Goal: Check status: Check status

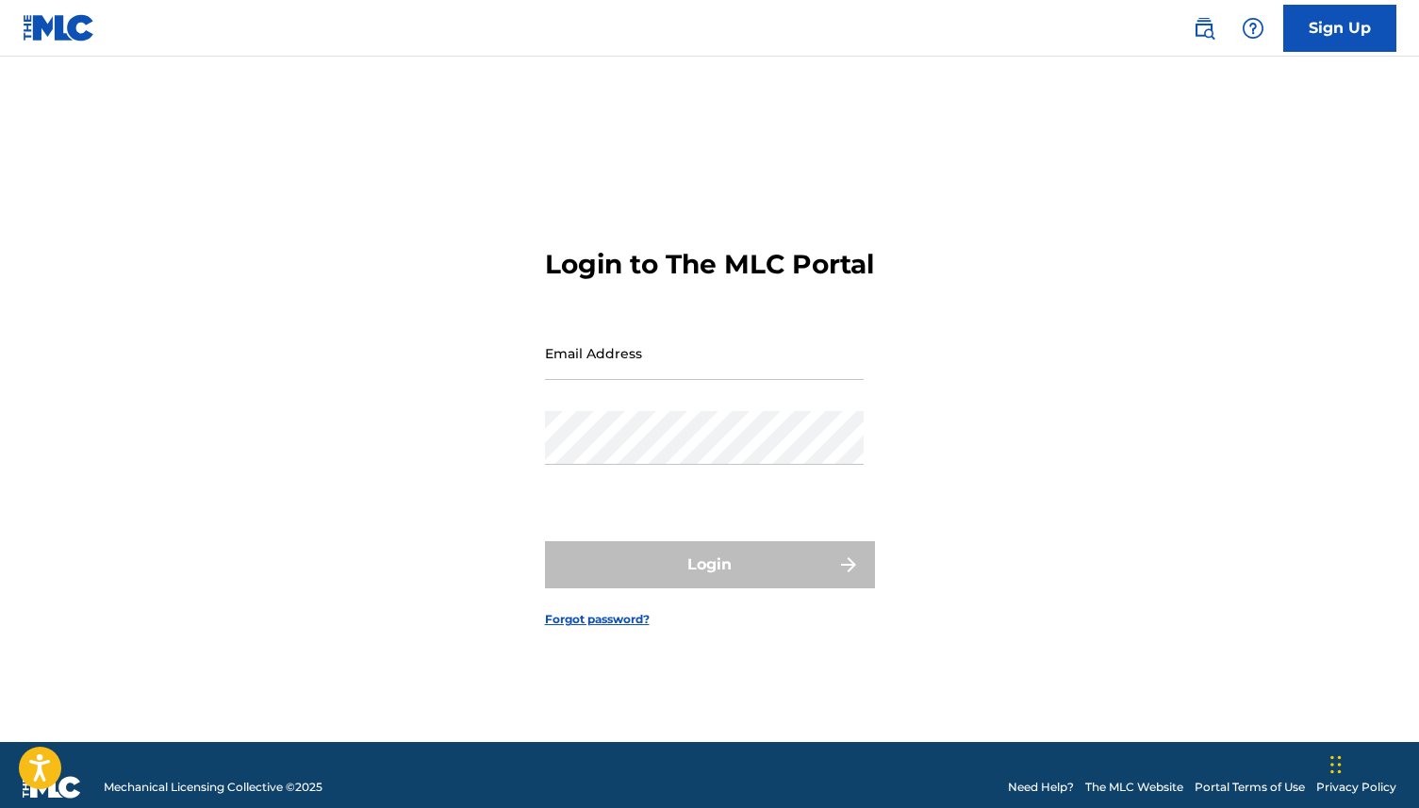
click at [652, 375] on input "Email Address" at bounding box center [704, 353] width 319 height 54
type input "[EMAIL_ADDRESS][DOMAIN_NAME]"
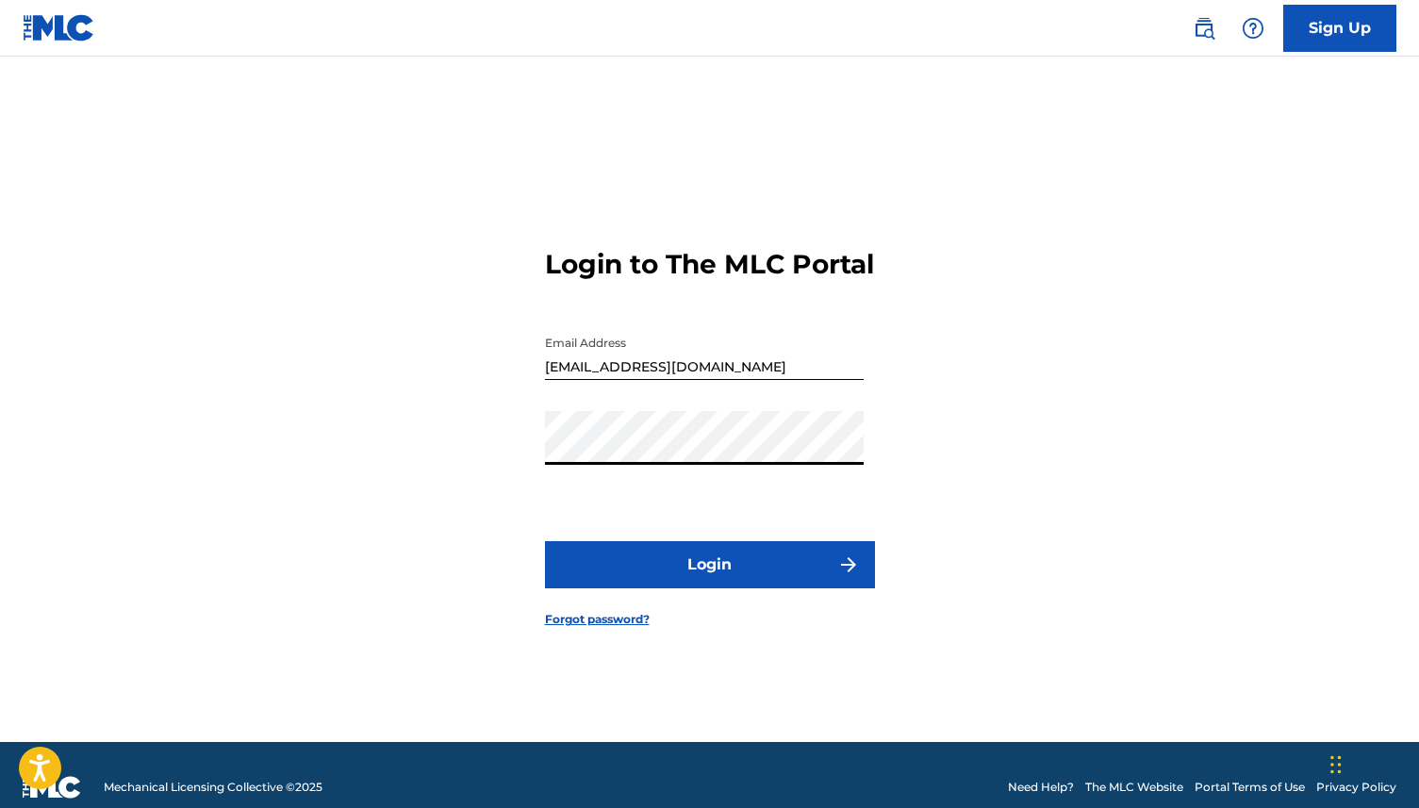
click at [666, 580] on button "Login" at bounding box center [710, 564] width 330 height 47
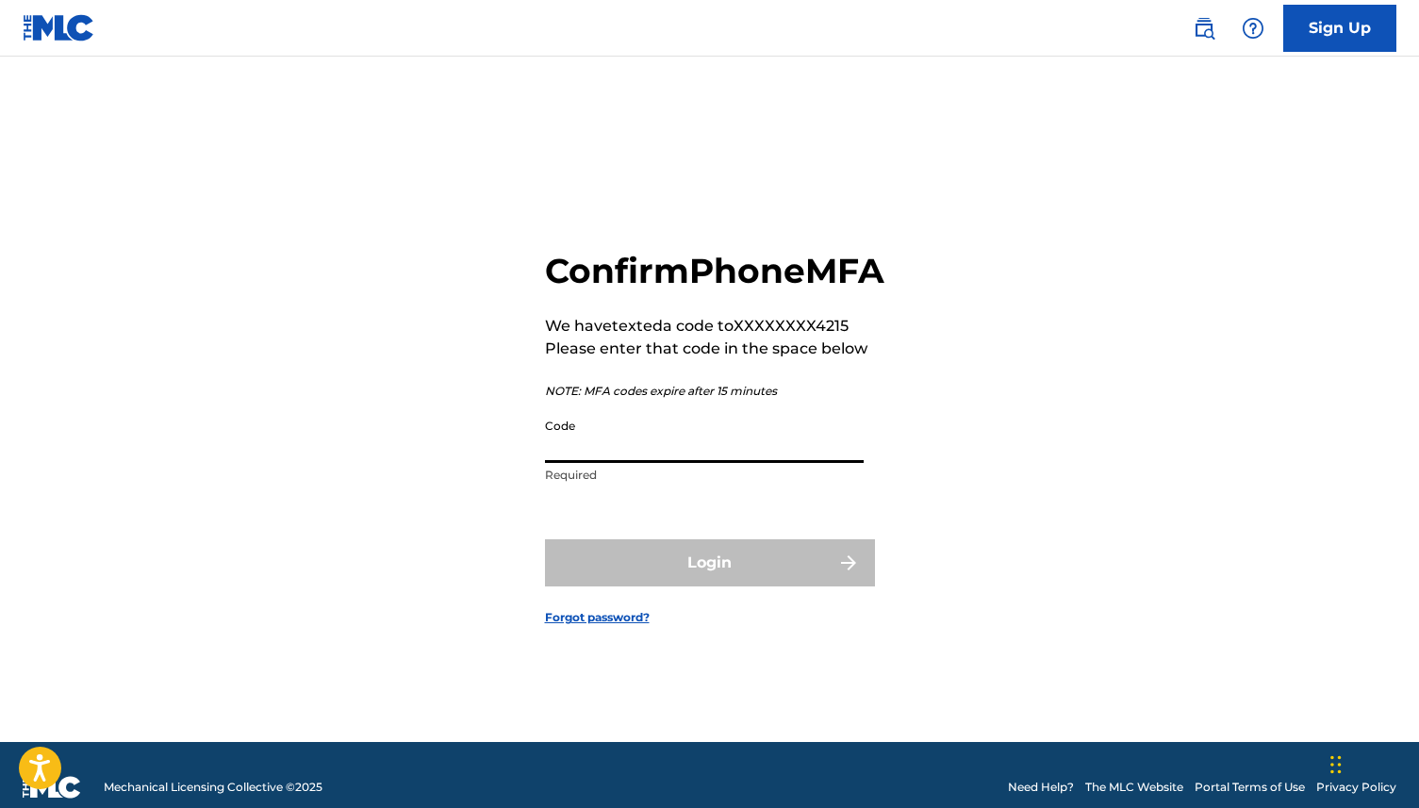
click at [773, 456] on input "Code" at bounding box center [704, 436] width 319 height 54
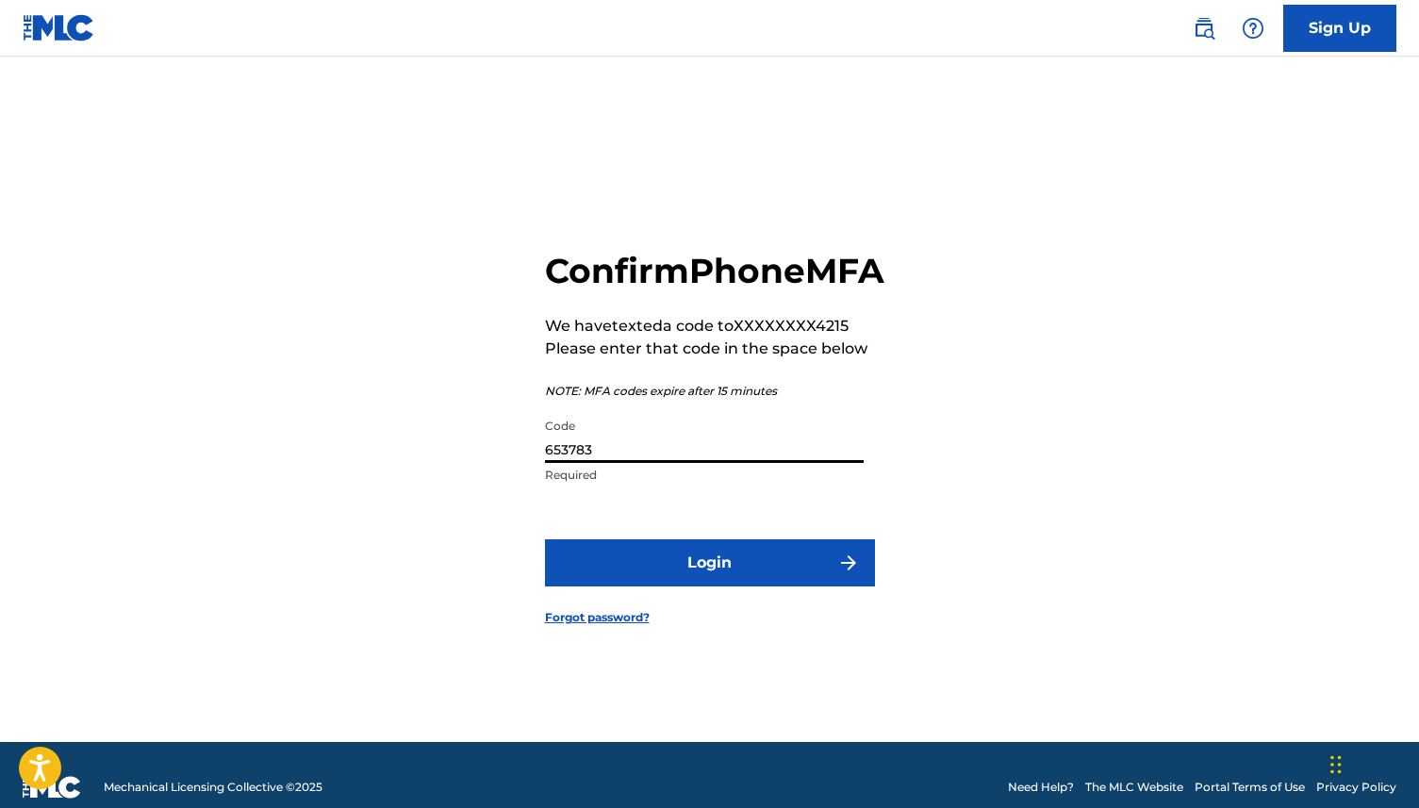
type input "653783"
click at [852, 574] on img "submit" at bounding box center [848, 563] width 23 height 23
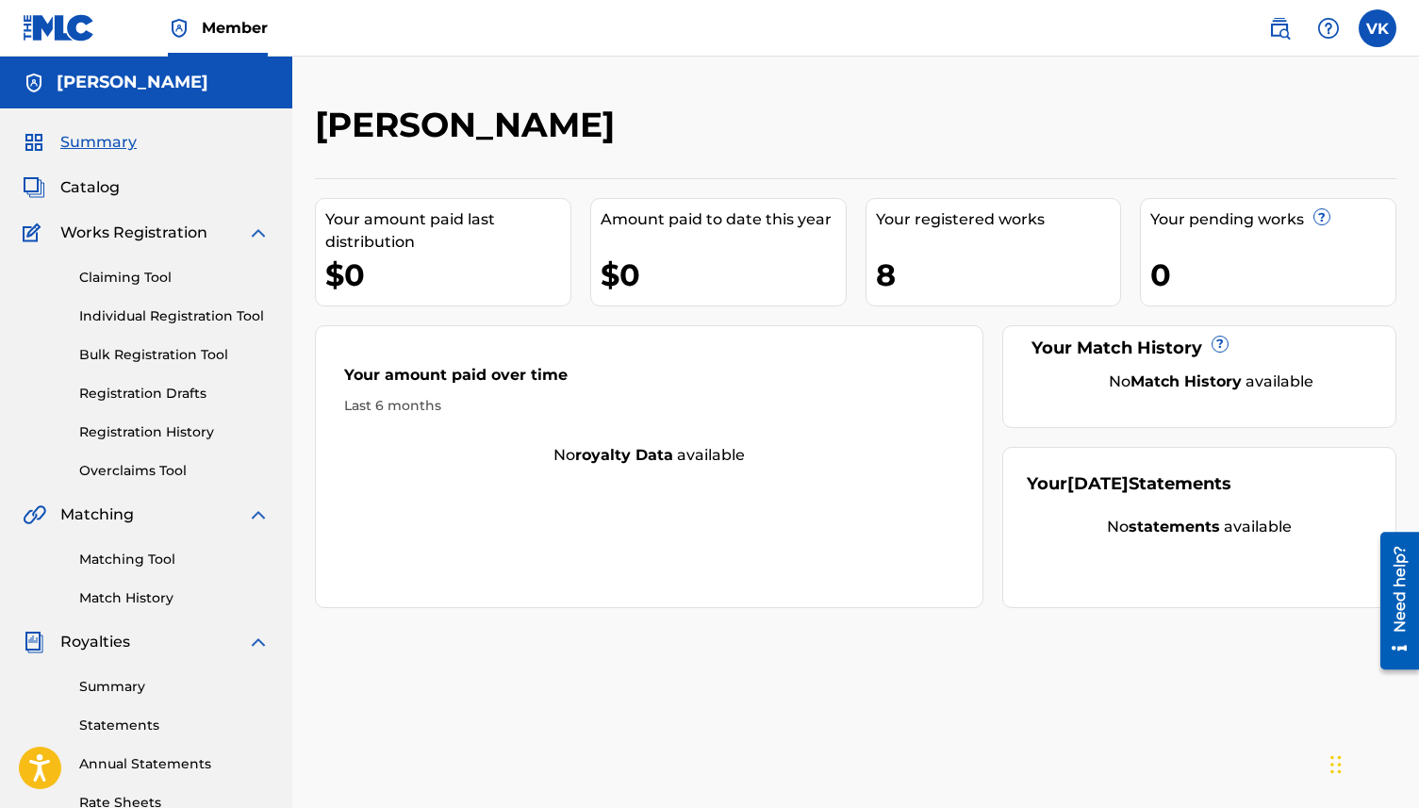
click at [165, 436] on link "Registration History" at bounding box center [174, 432] width 190 height 20
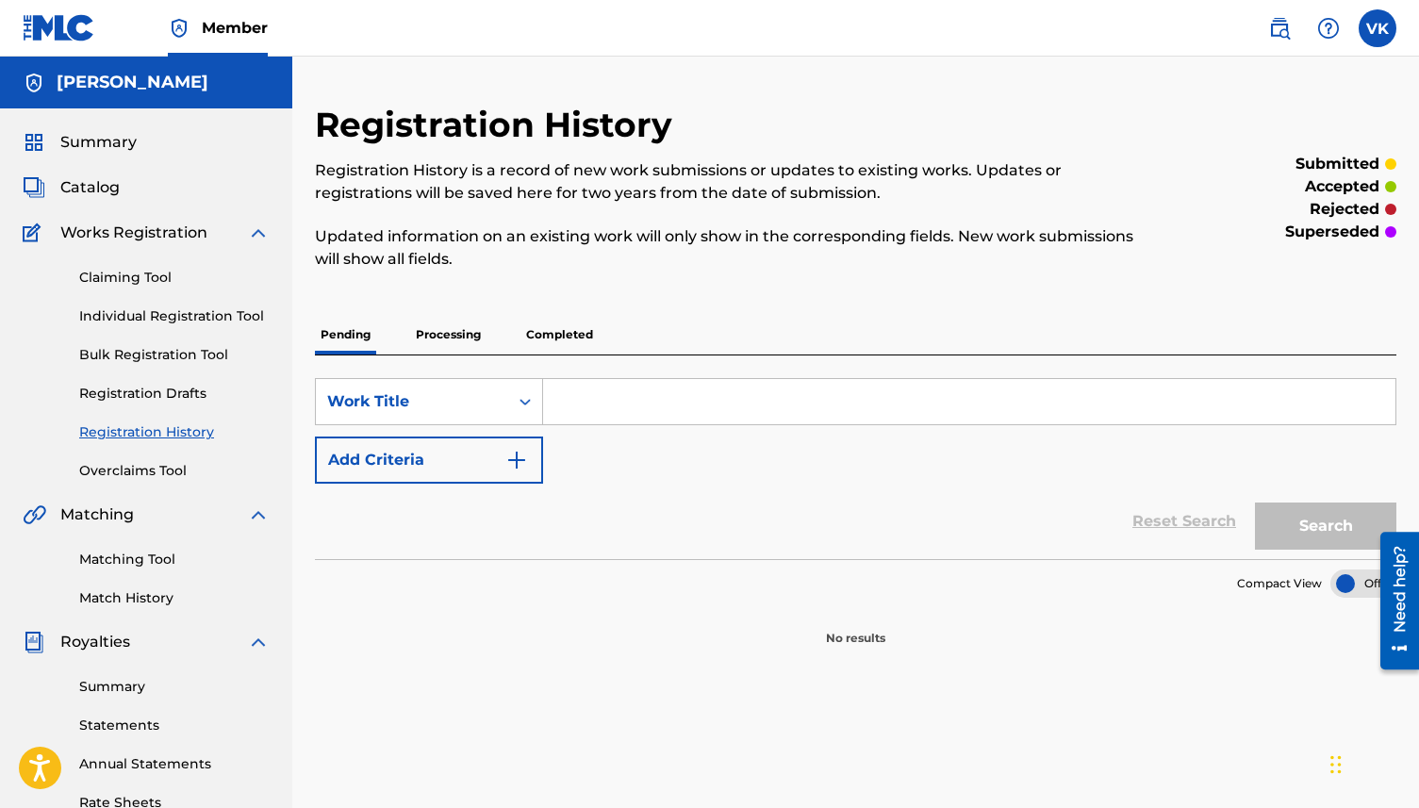
click at [447, 327] on p "Processing" at bounding box center [448, 335] width 76 height 40
click at [539, 338] on p "Completed" at bounding box center [559, 335] width 78 height 40
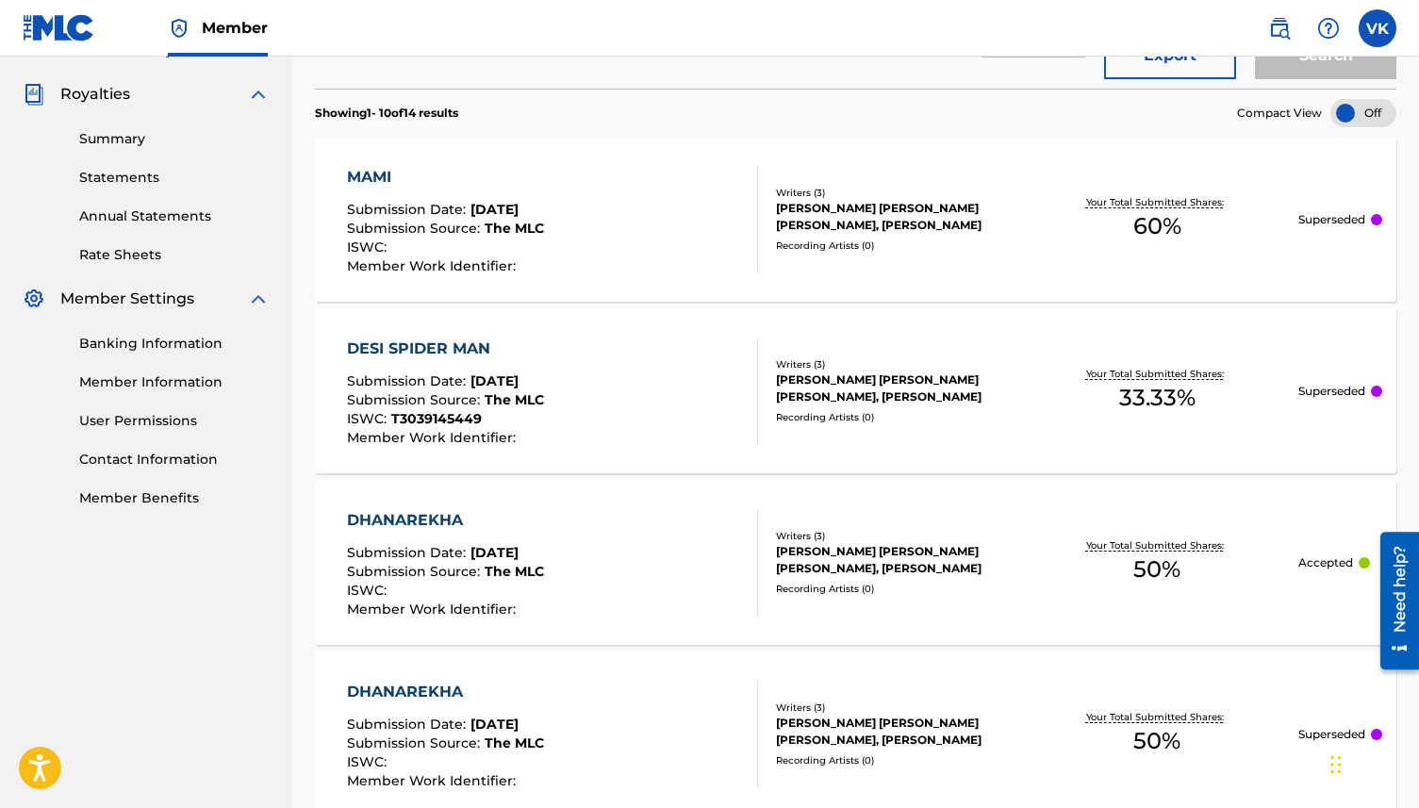
scroll to position [550, 0]
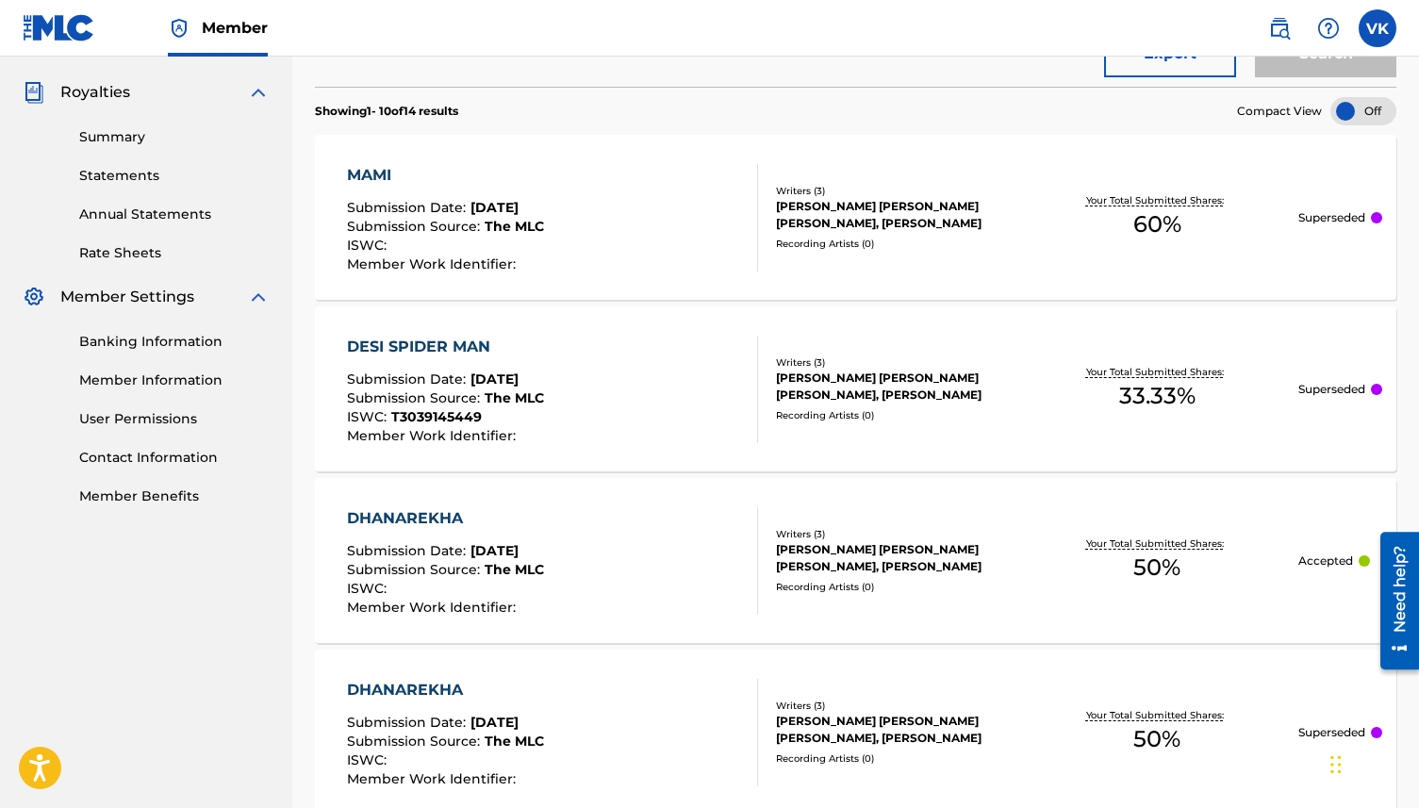
click at [1359, 393] on p "Superseded" at bounding box center [1331, 389] width 67 height 17
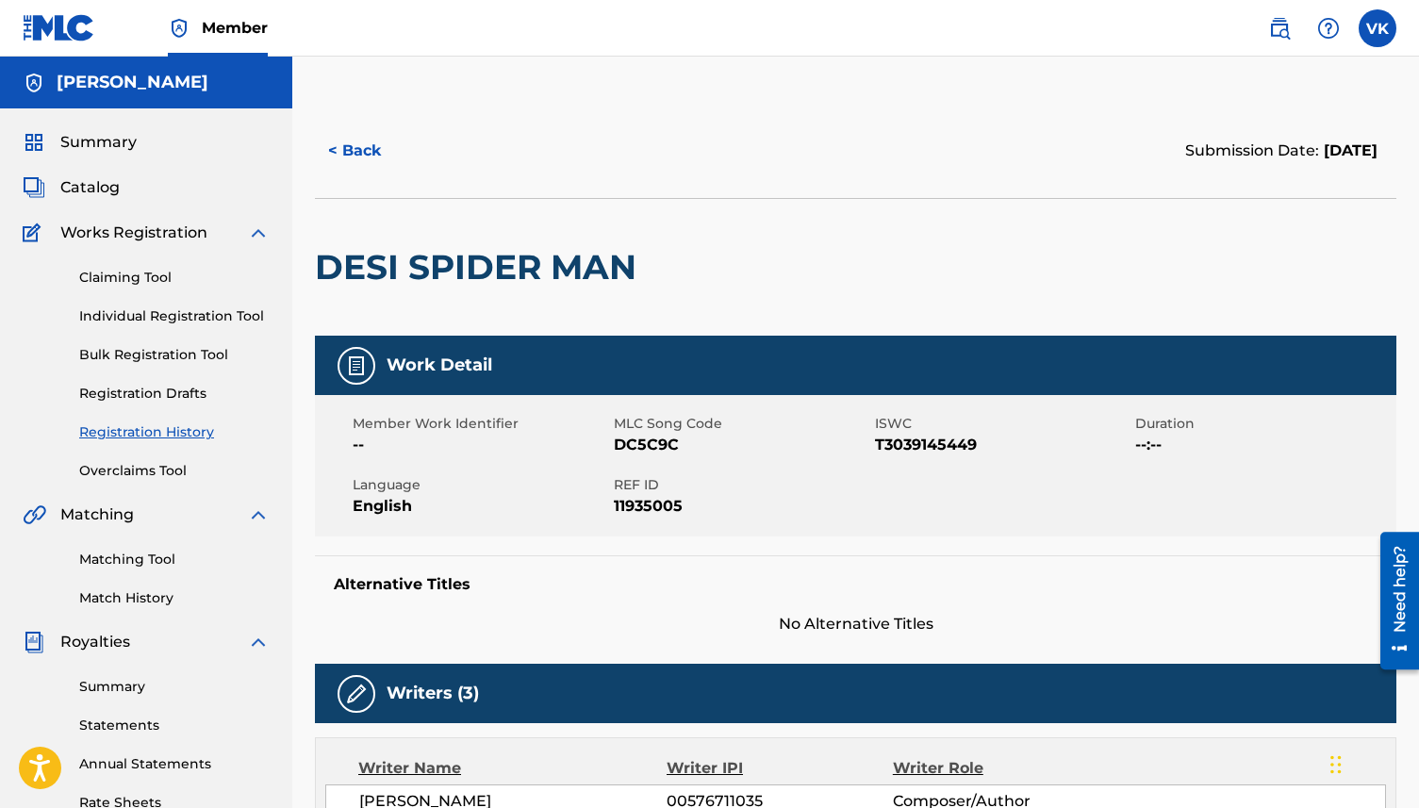
click at [86, 145] on span "Summary" at bounding box center [98, 142] width 76 height 23
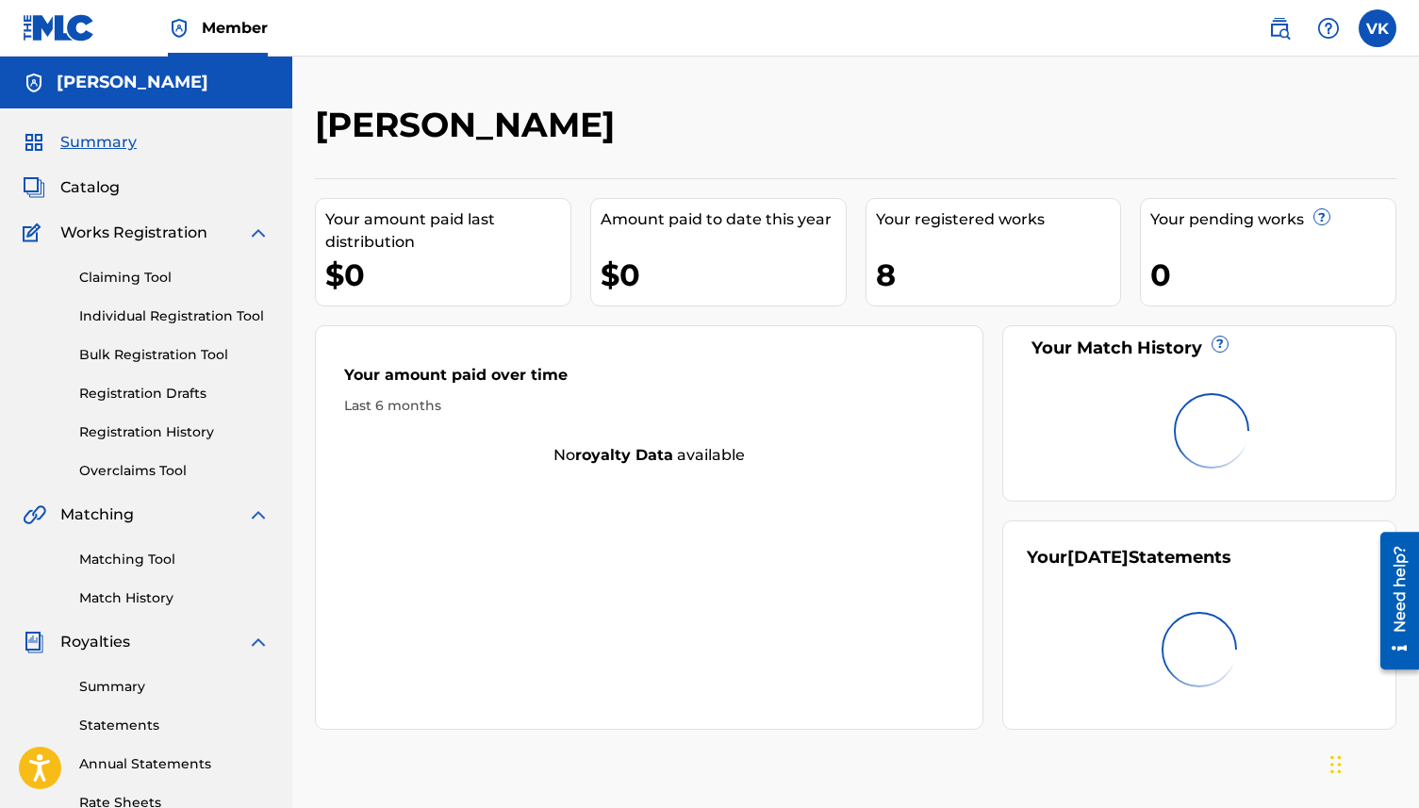
click at [91, 187] on span "Catalog" at bounding box center [89, 187] width 59 height 23
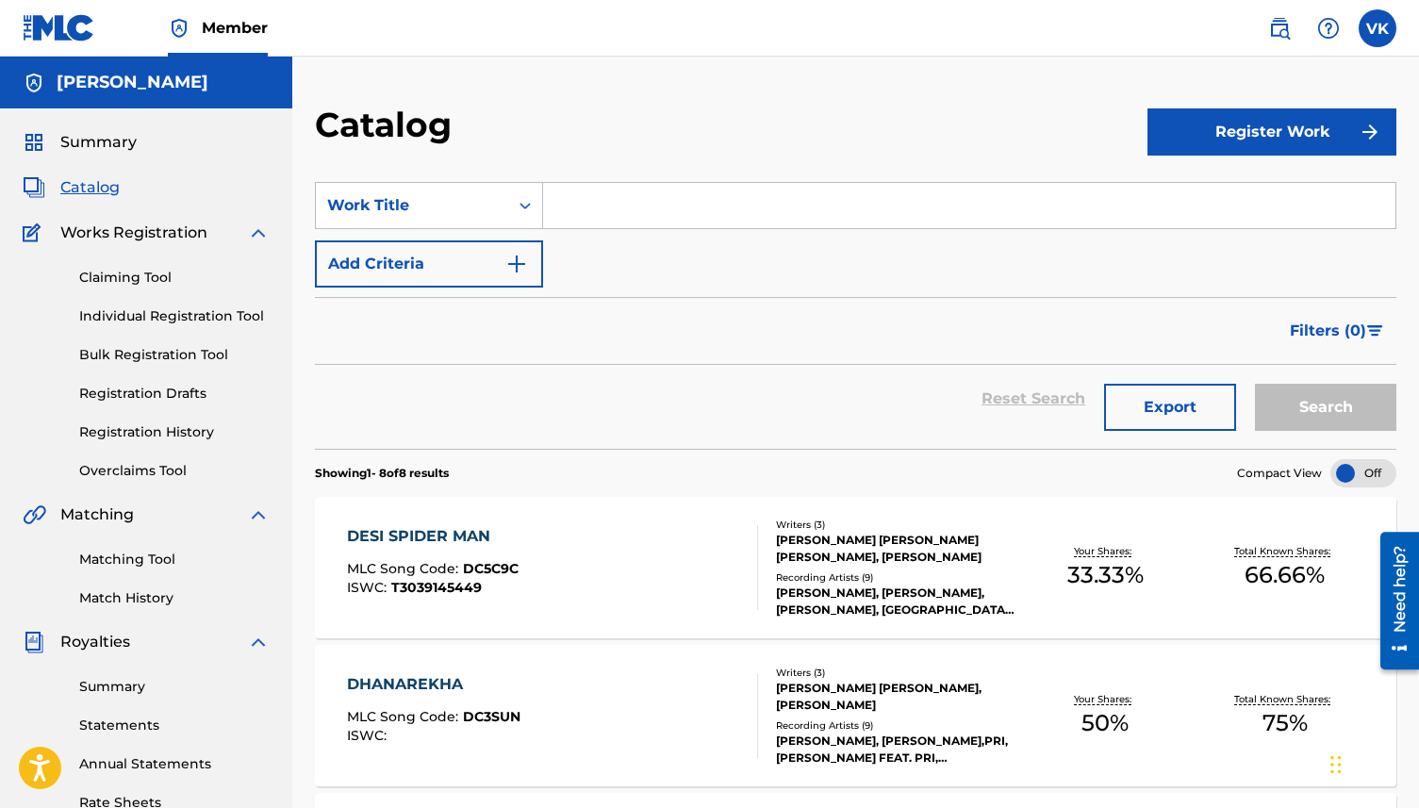
click at [168, 434] on link "Registration History" at bounding box center [174, 432] width 190 height 20
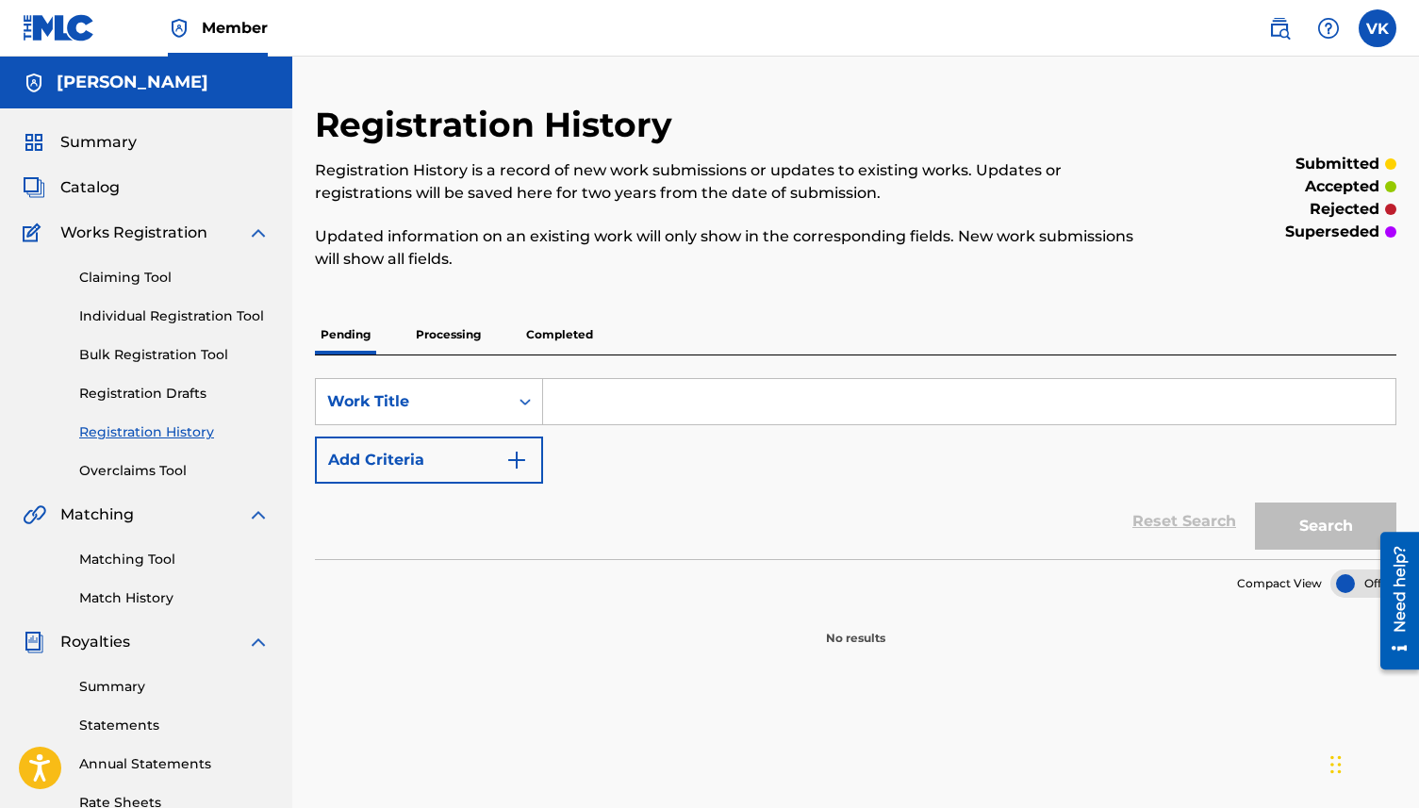
click at [565, 325] on p "Completed" at bounding box center [559, 335] width 78 height 40
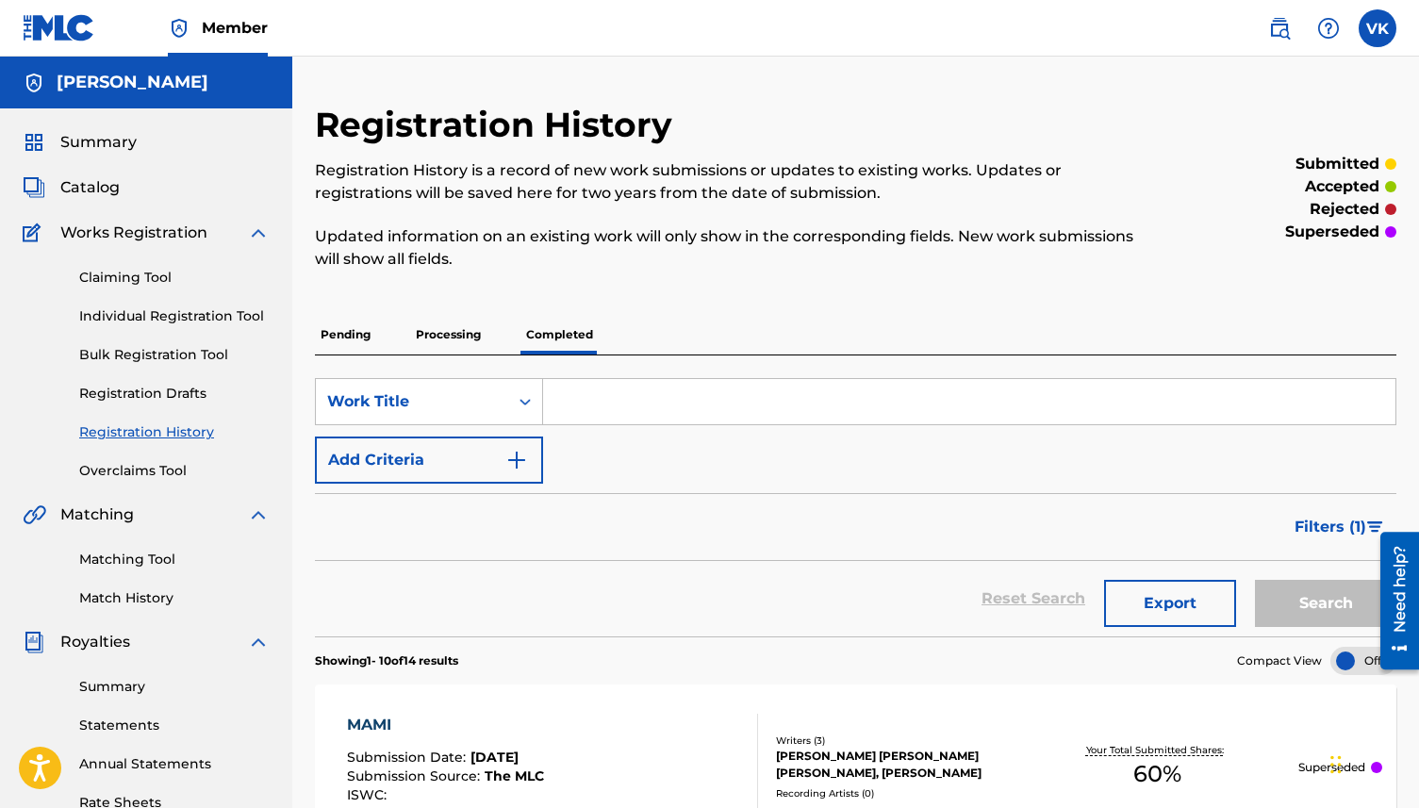
click at [149, 272] on link "Claiming Tool" at bounding box center [174, 278] width 190 height 20
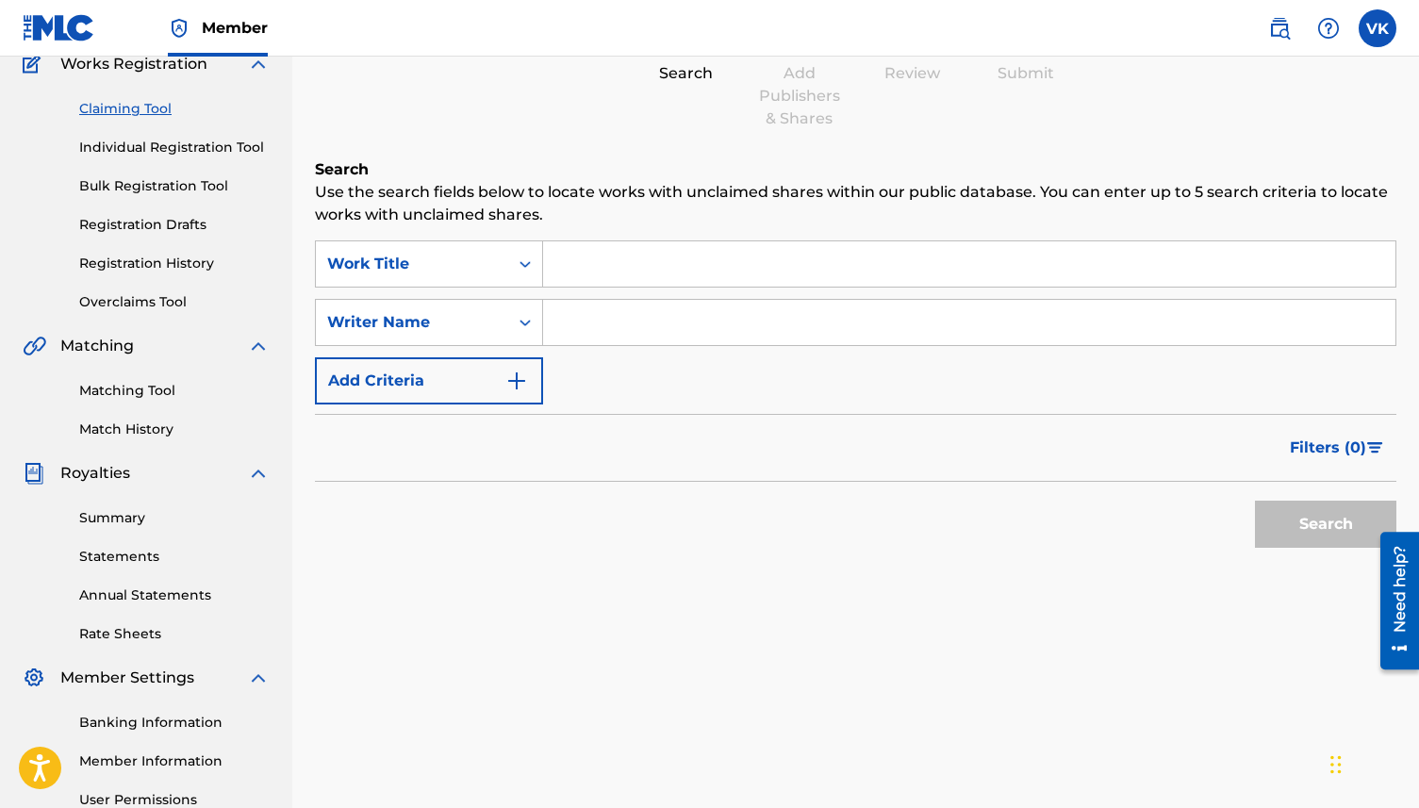
scroll to position [163, 0]
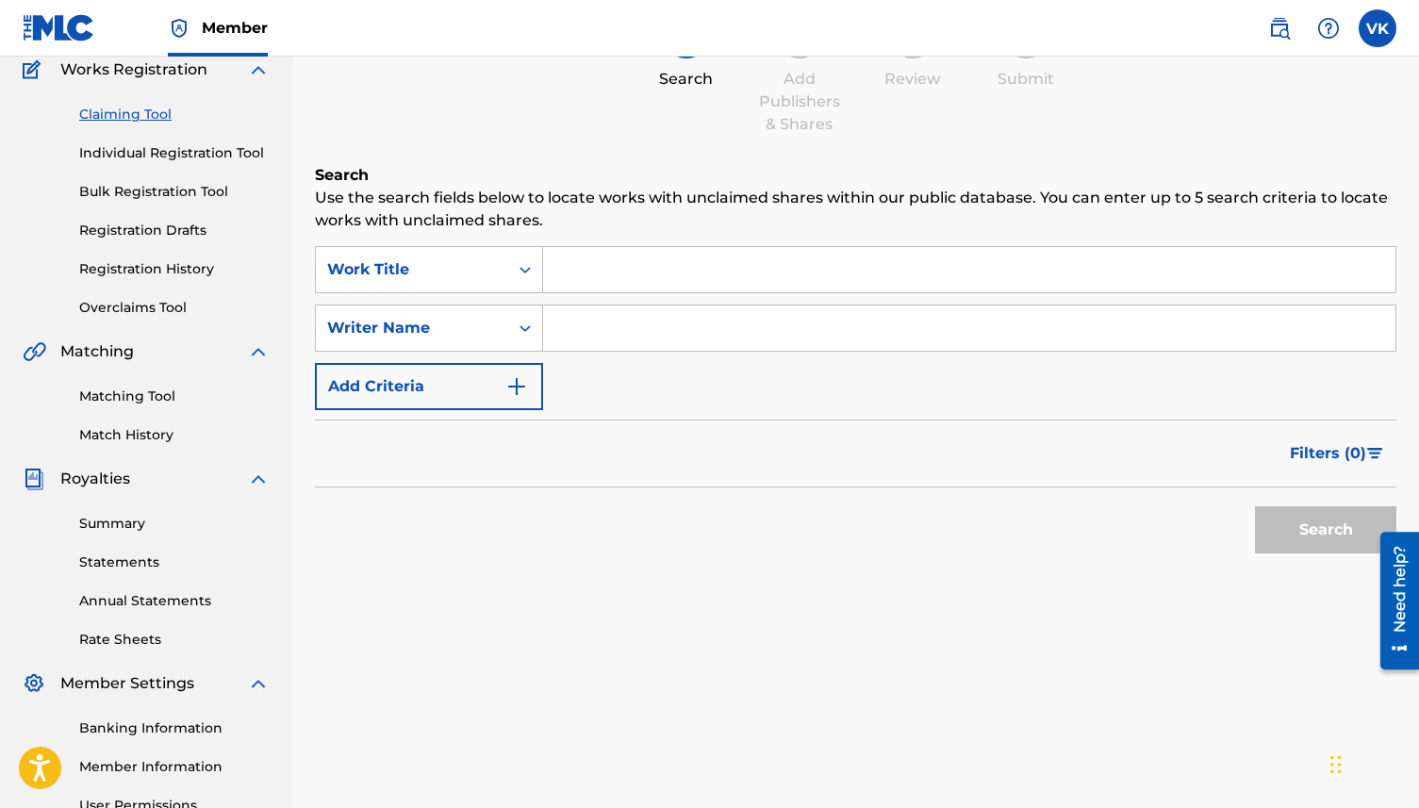
click at [173, 300] on link "Overclaims Tool" at bounding box center [174, 308] width 190 height 20
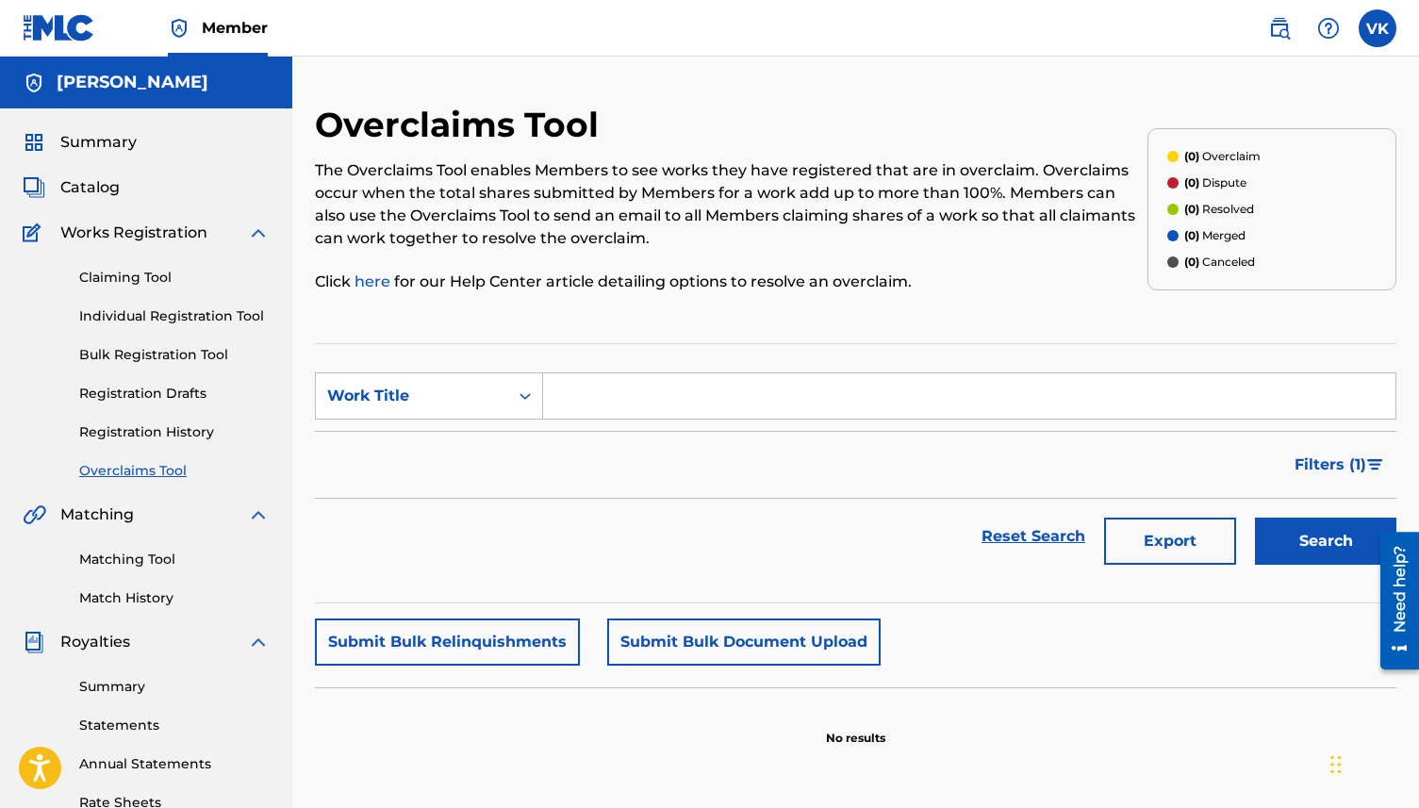
click at [116, 431] on link "Registration History" at bounding box center [174, 432] width 190 height 20
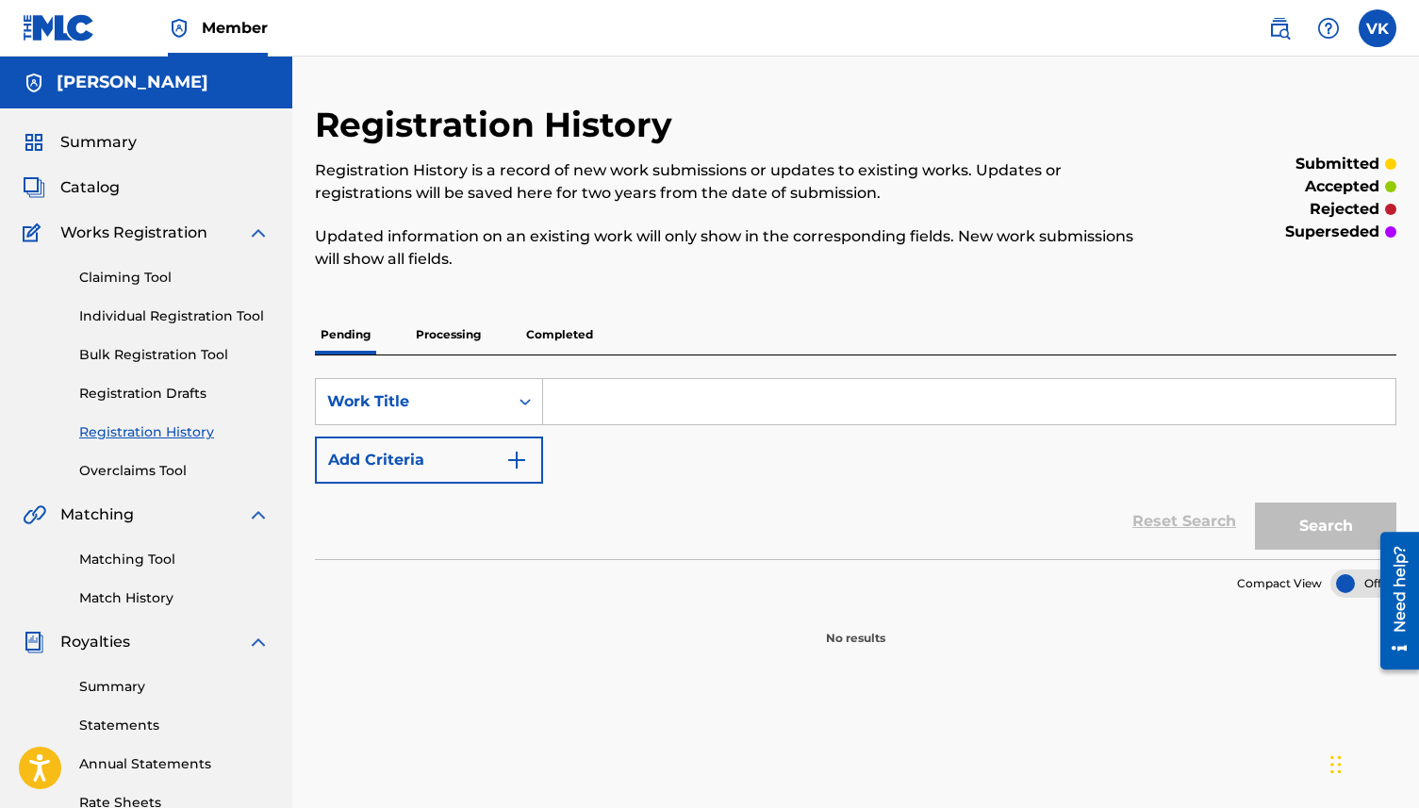
click at [111, 197] on span "Catalog" at bounding box center [89, 187] width 59 height 23
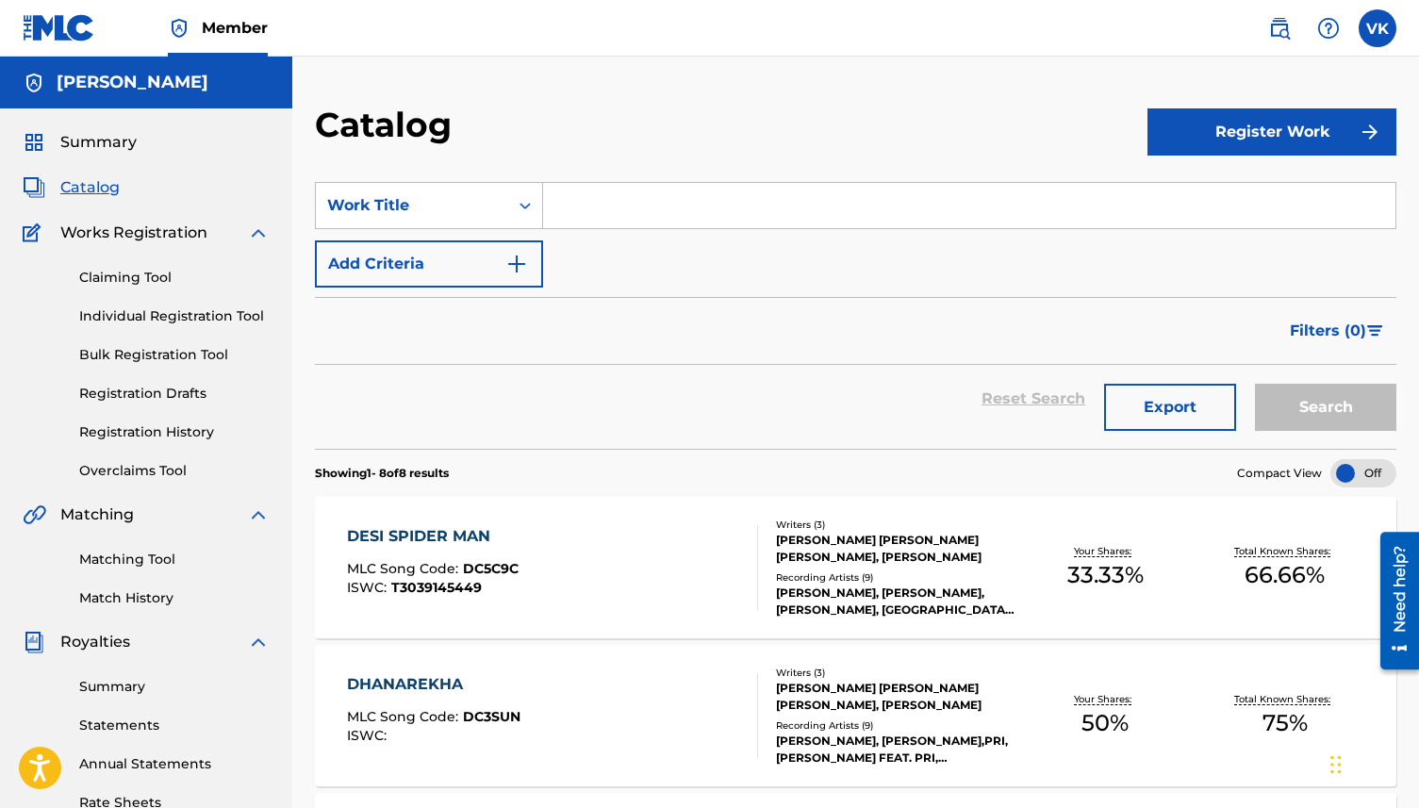
click at [123, 140] on span "Summary" at bounding box center [98, 142] width 76 height 23
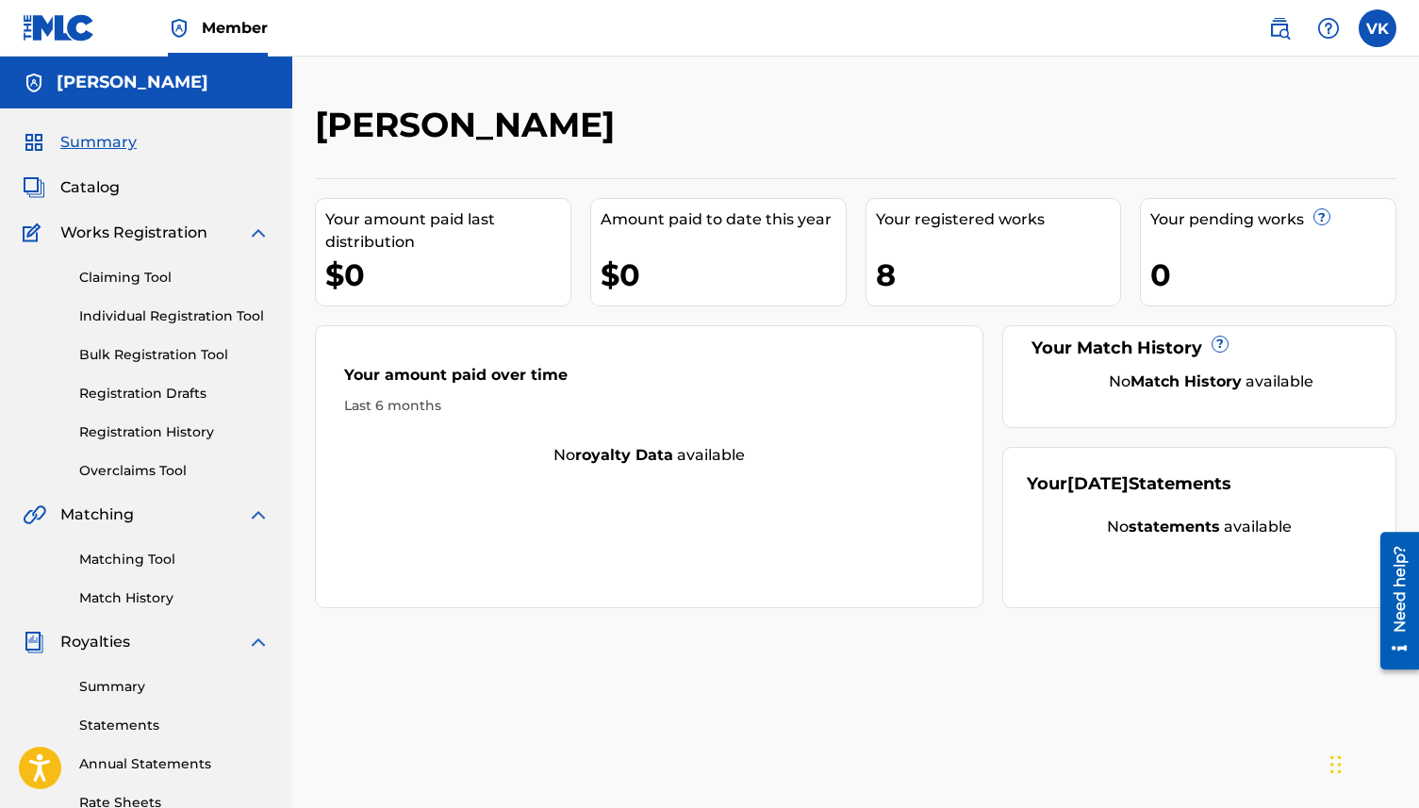
click at [98, 182] on span "Catalog" at bounding box center [89, 187] width 59 height 23
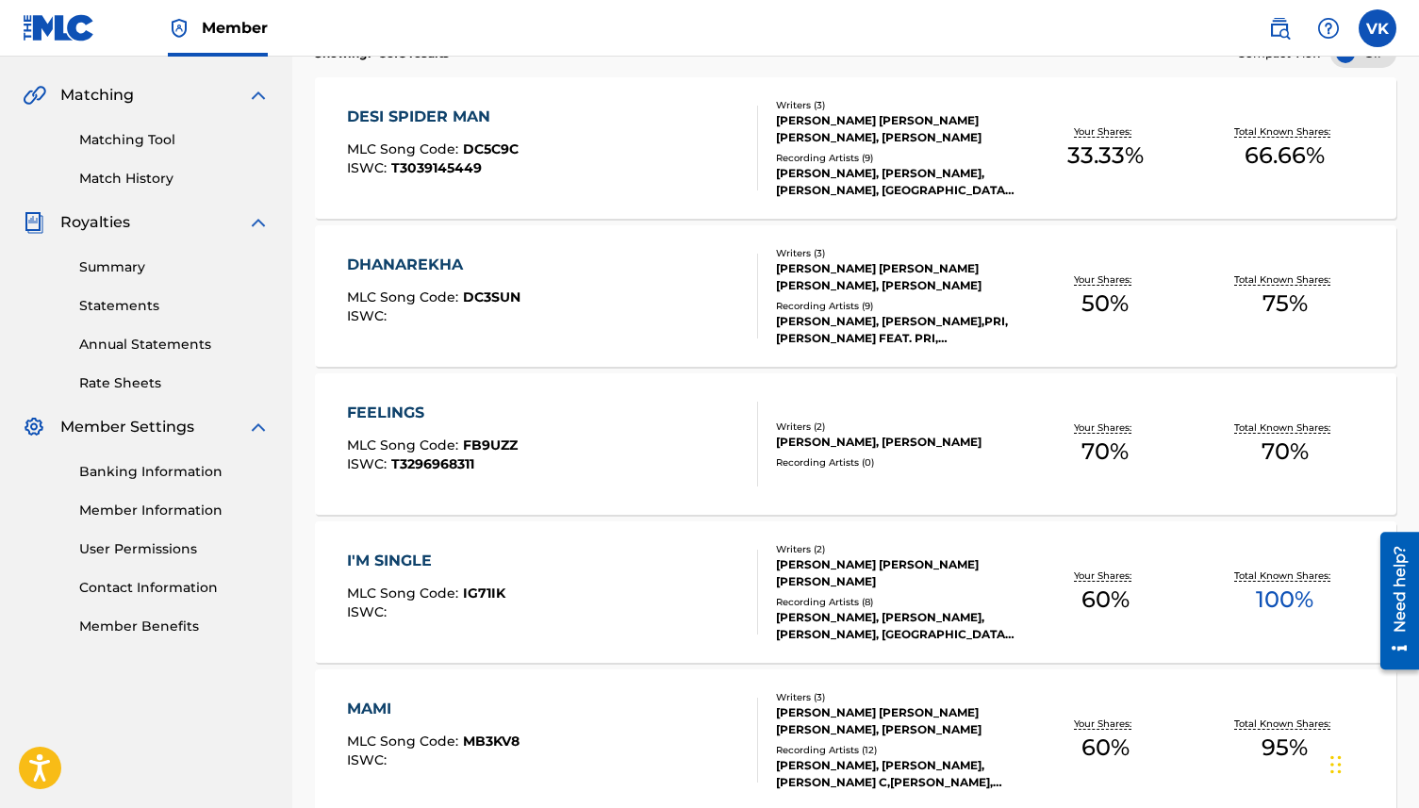
scroll to position [418, 0]
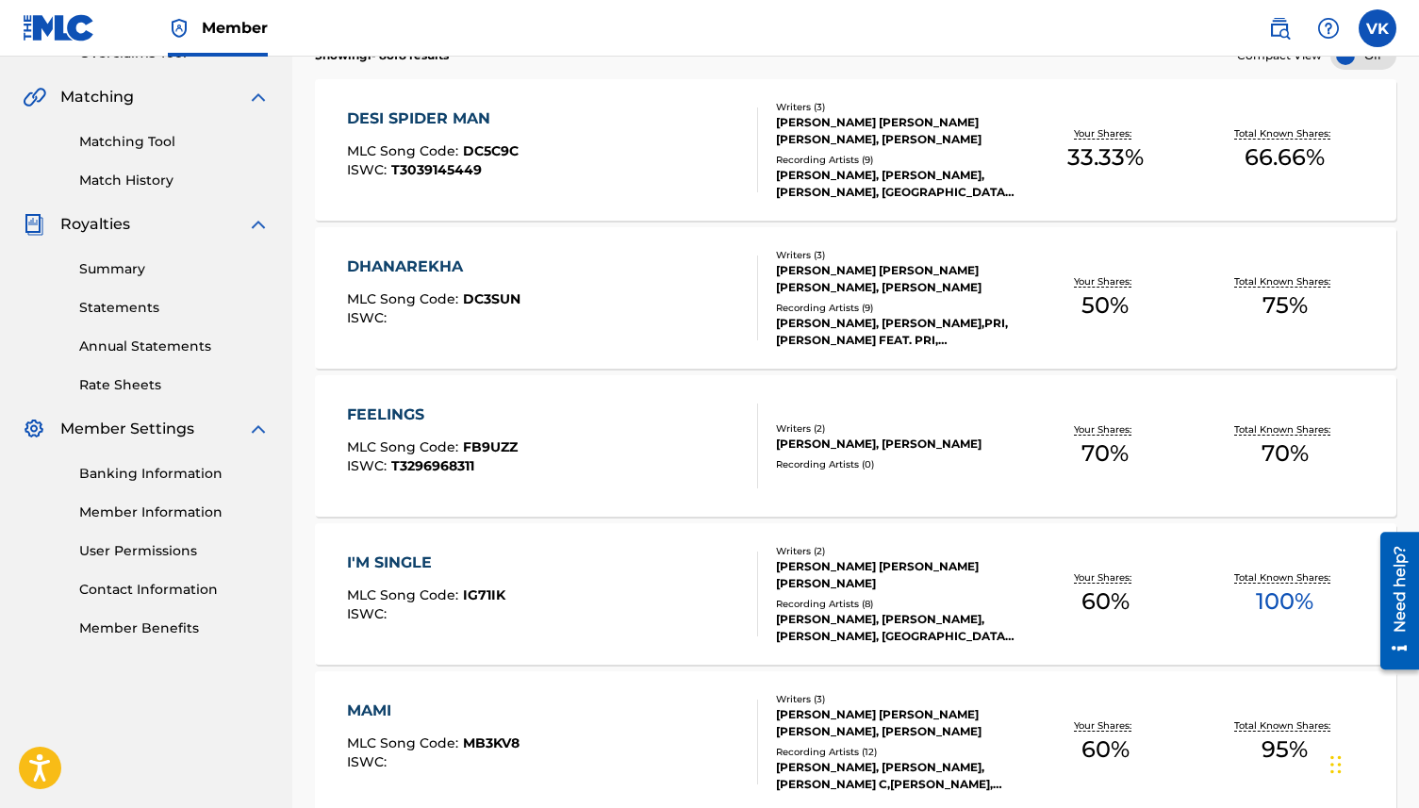
click at [148, 476] on link "Banking Information" at bounding box center [174, 474] width 190 height 20
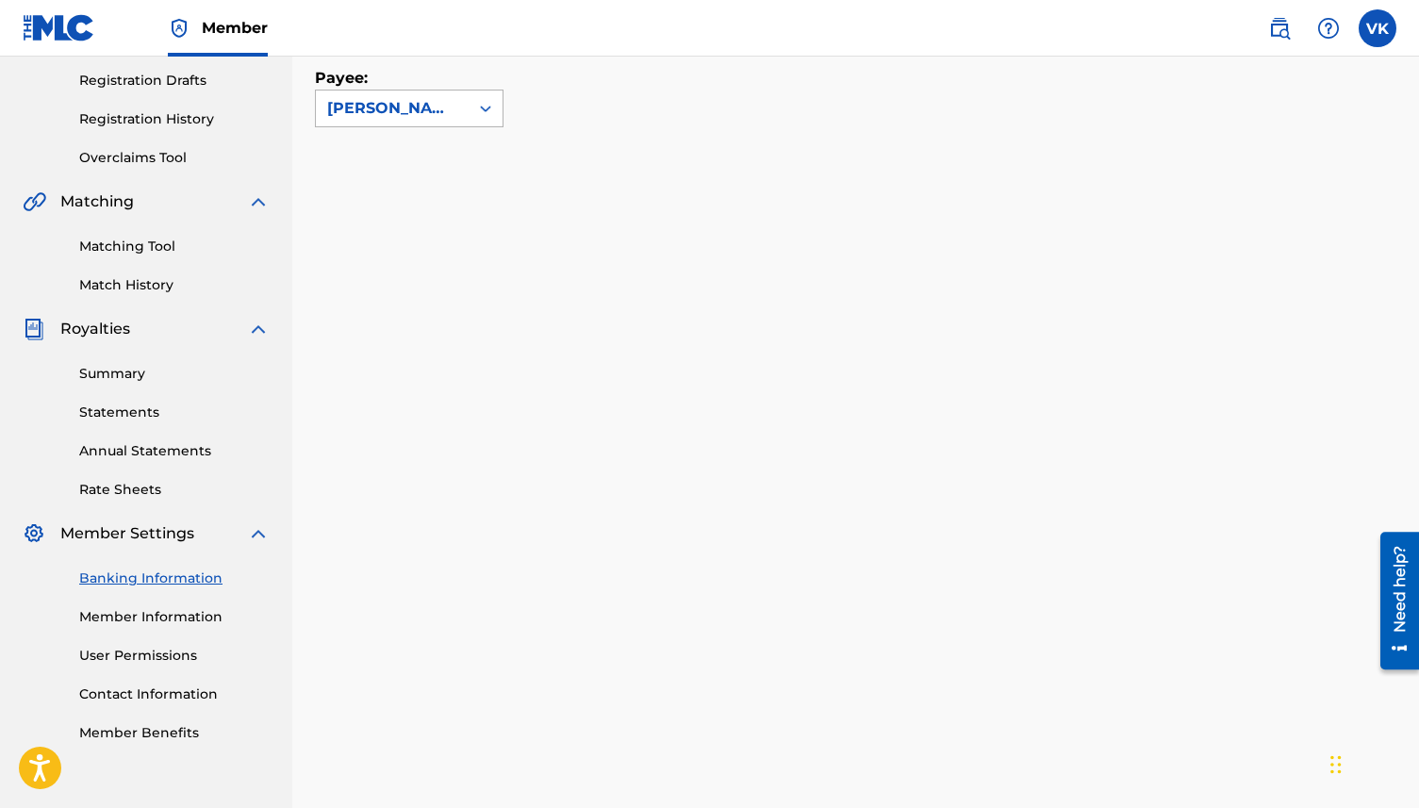
scroll to position [319, 0]
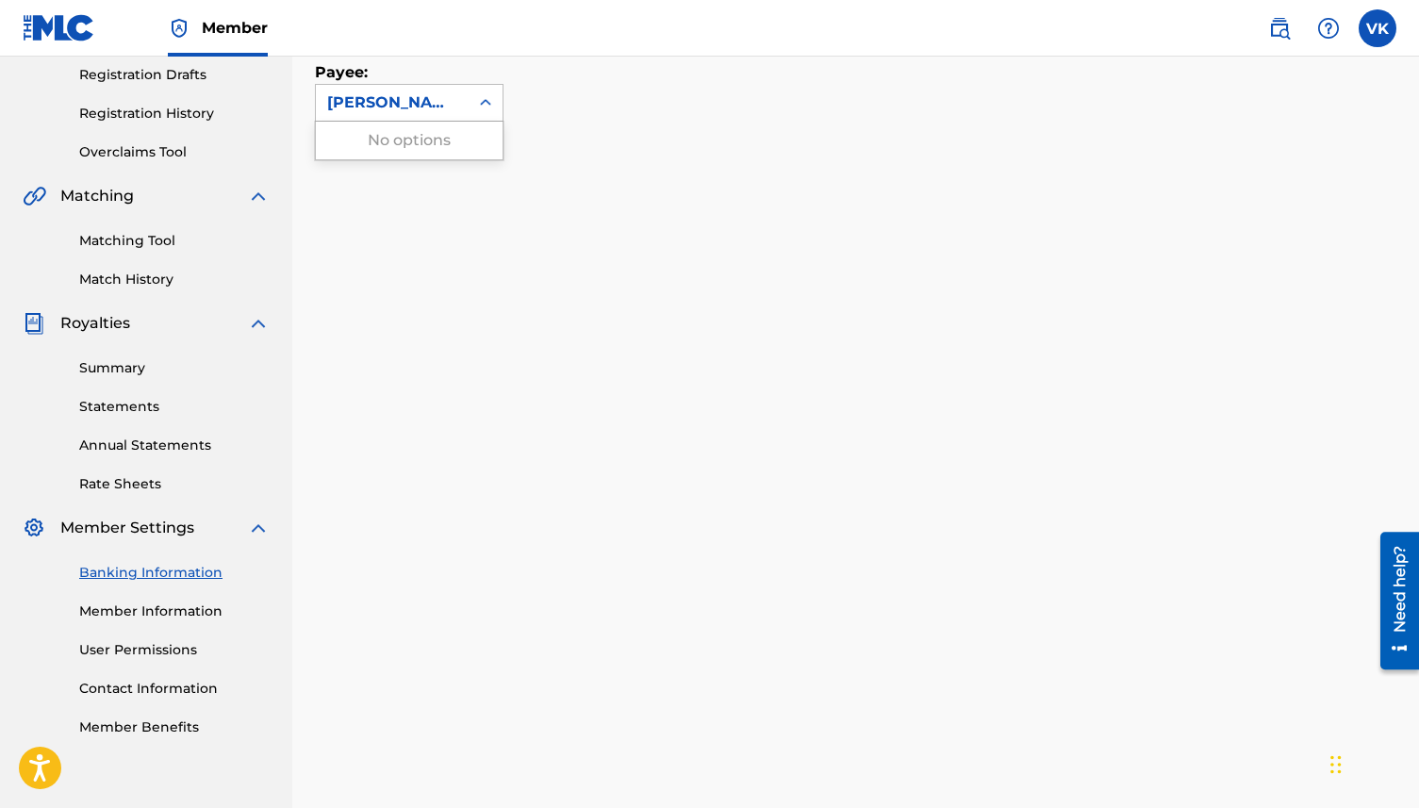
click at [482, 105] on icon at bounding box center [485, 102] width 19 height 19
click at [418, 105] on div "[PERSON_NAME]" at bounding box center [392, 102] width 130 height 23
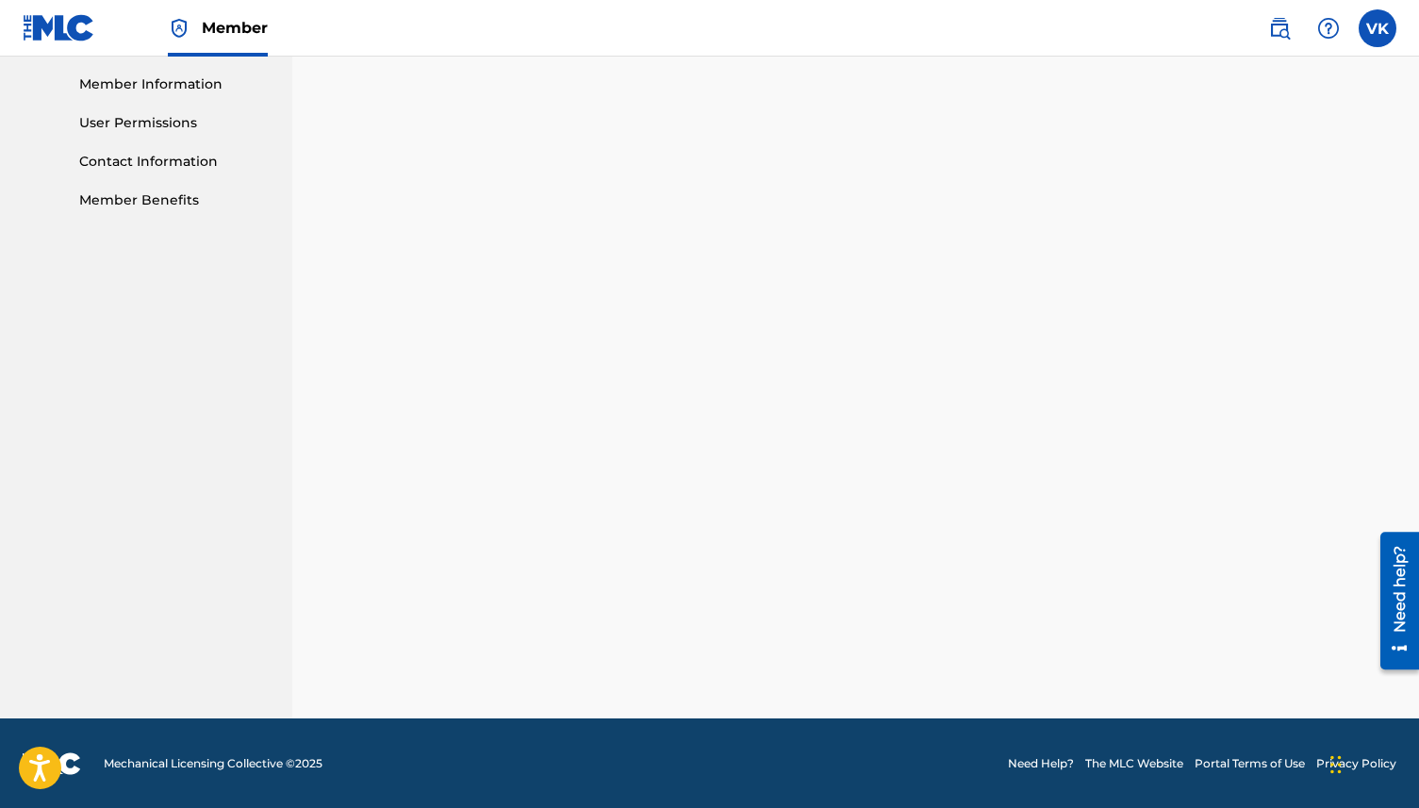
scroll to position [0, 0]
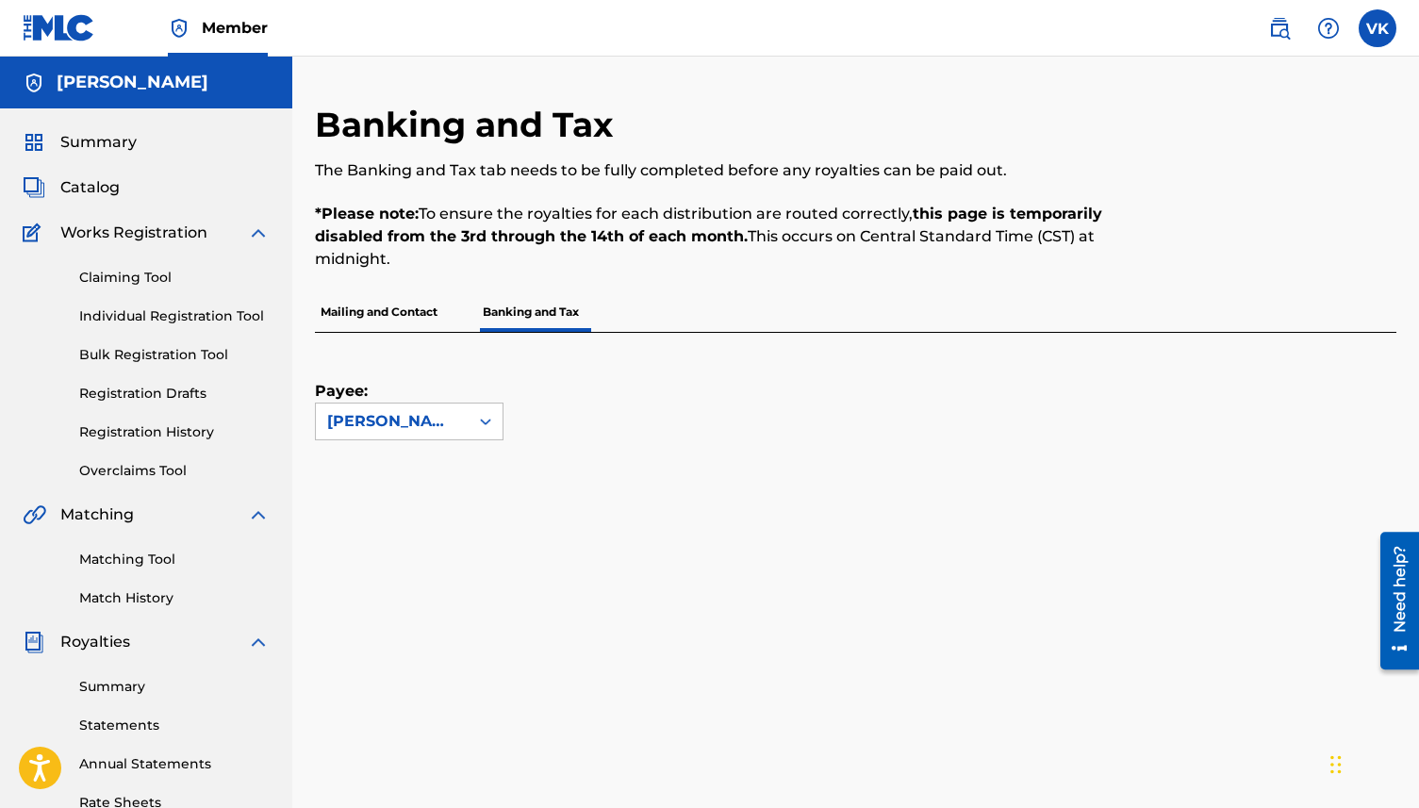
click at [147, 281] on link "Claiming Tool" at bounding box center [174, 278] width 190 height 20
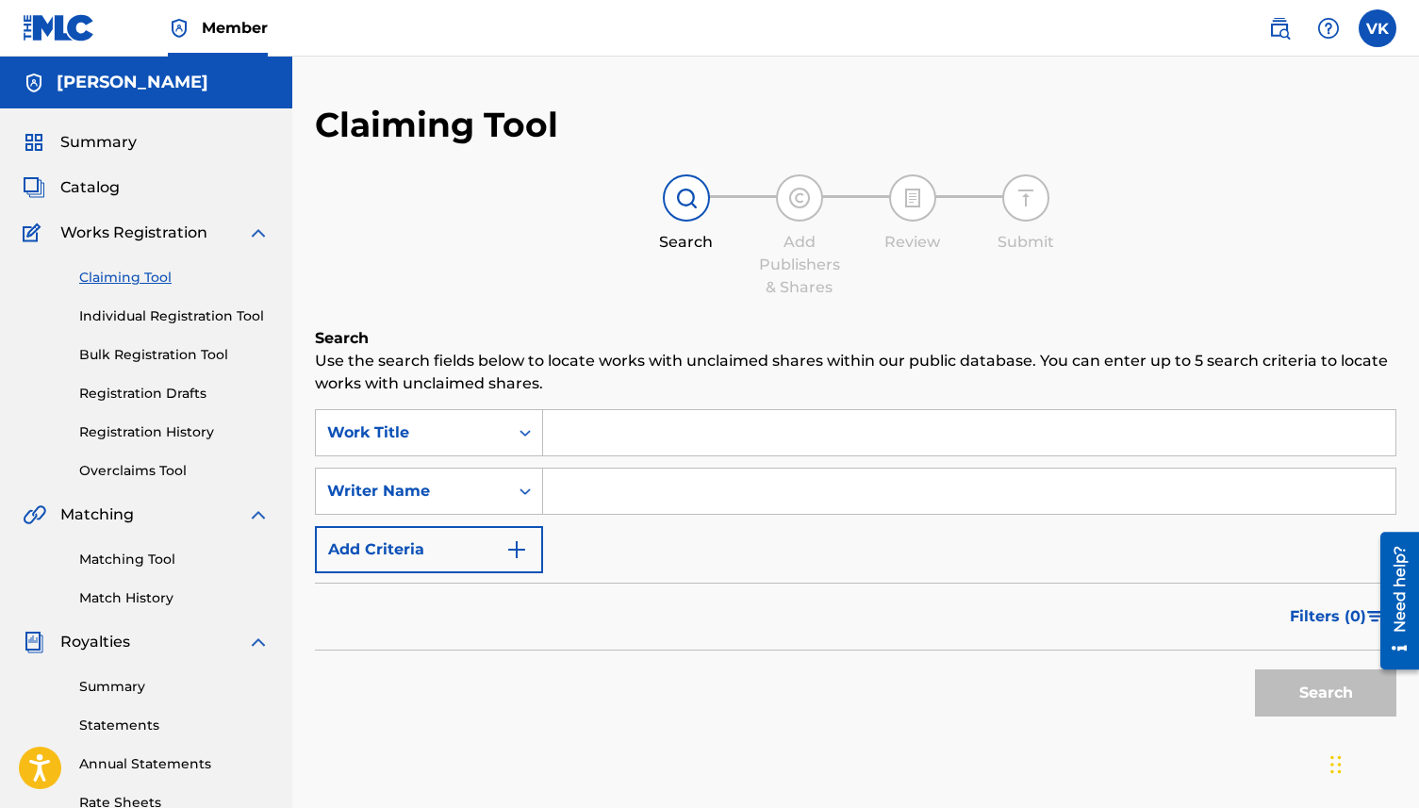
click at [136, 424] on link "Registration History" at bounding box center [174, 432] width 190 height 20
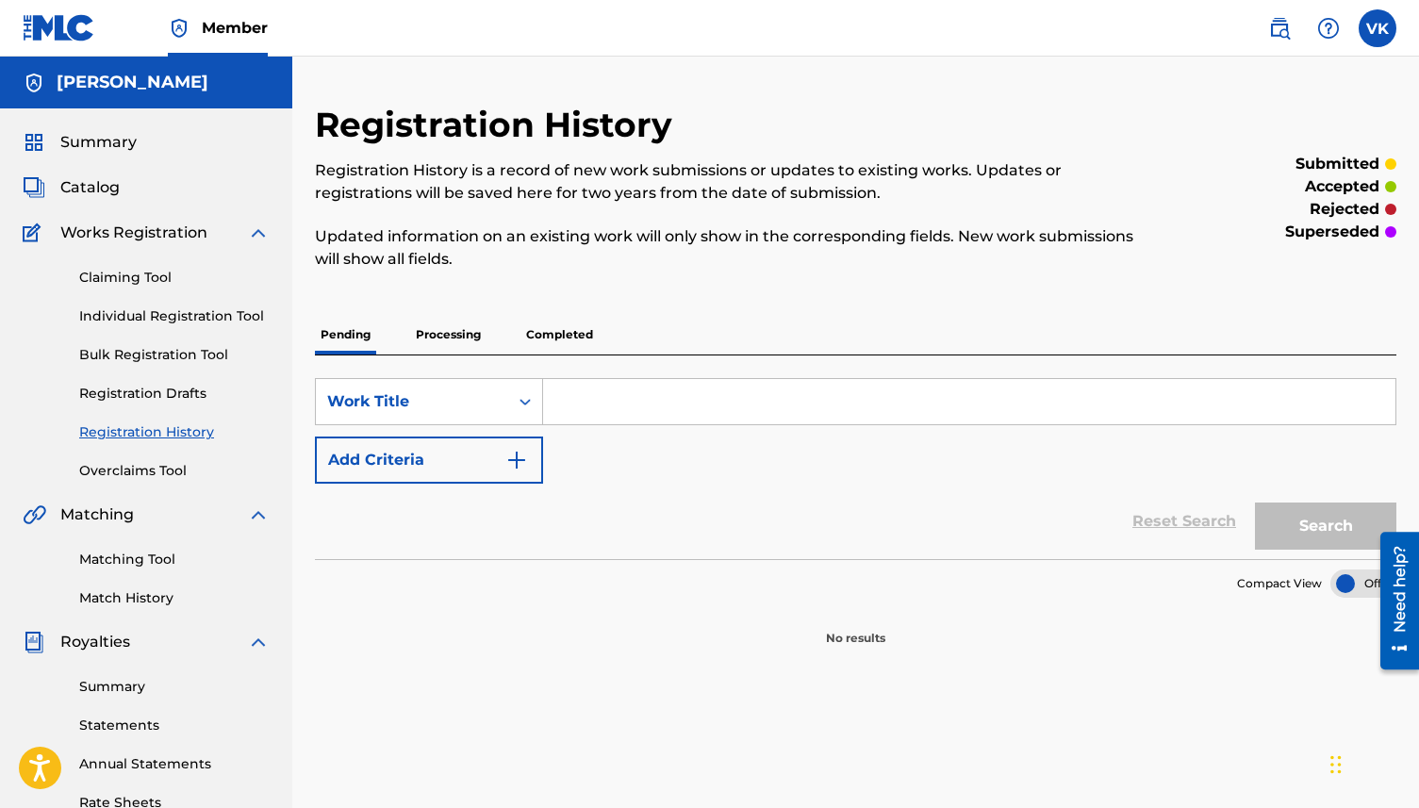
click at [464, 338] on p "Processing" at bounding box center [448, 335] width 76 height 40
click at [540, 336] on p "Completed" at bounding box center [559, 335] width 78 height 40
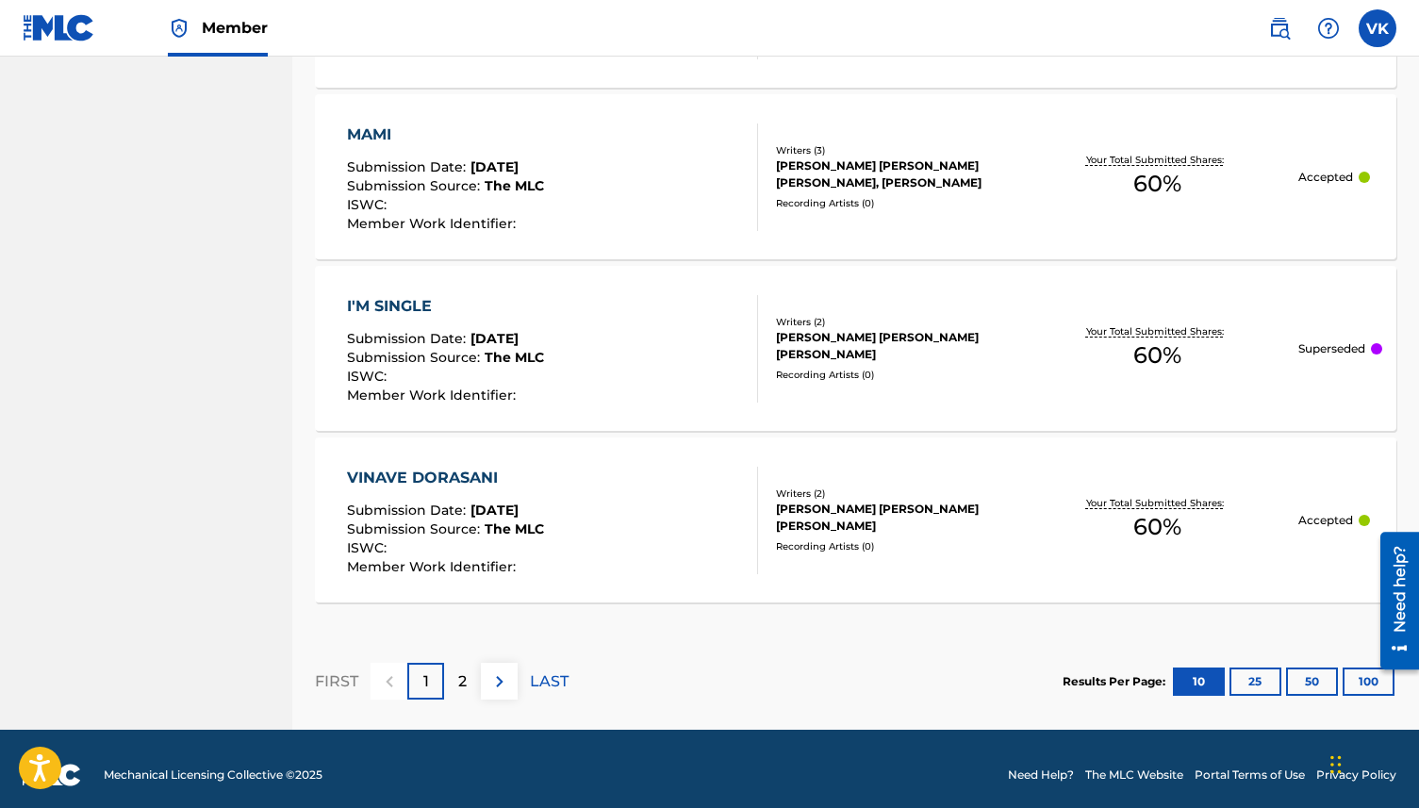
scroll to position [1804, 0]
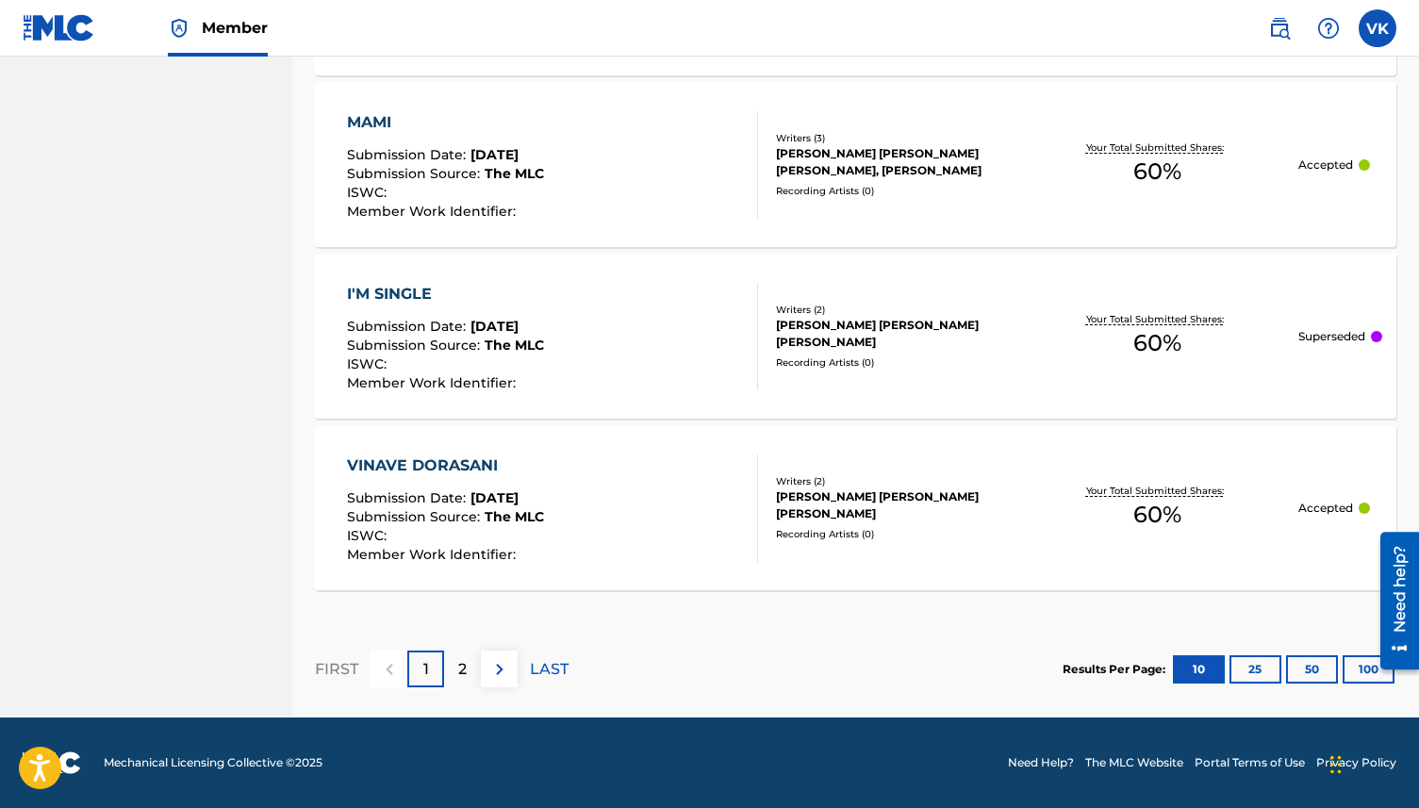
click at [466, 656] on div "2" at bounding box center [462, 669] width 37 height 37
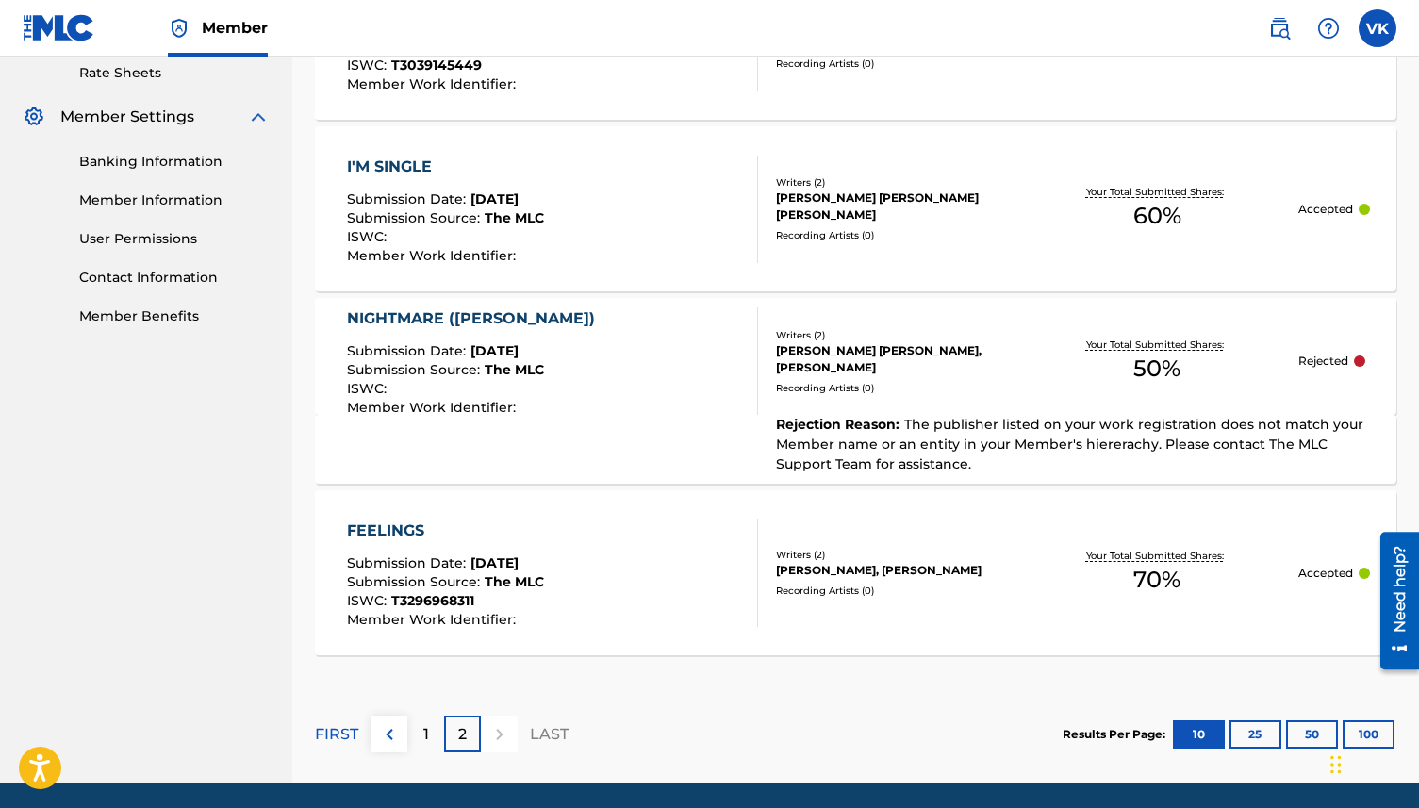
scroll to position [731, 0]
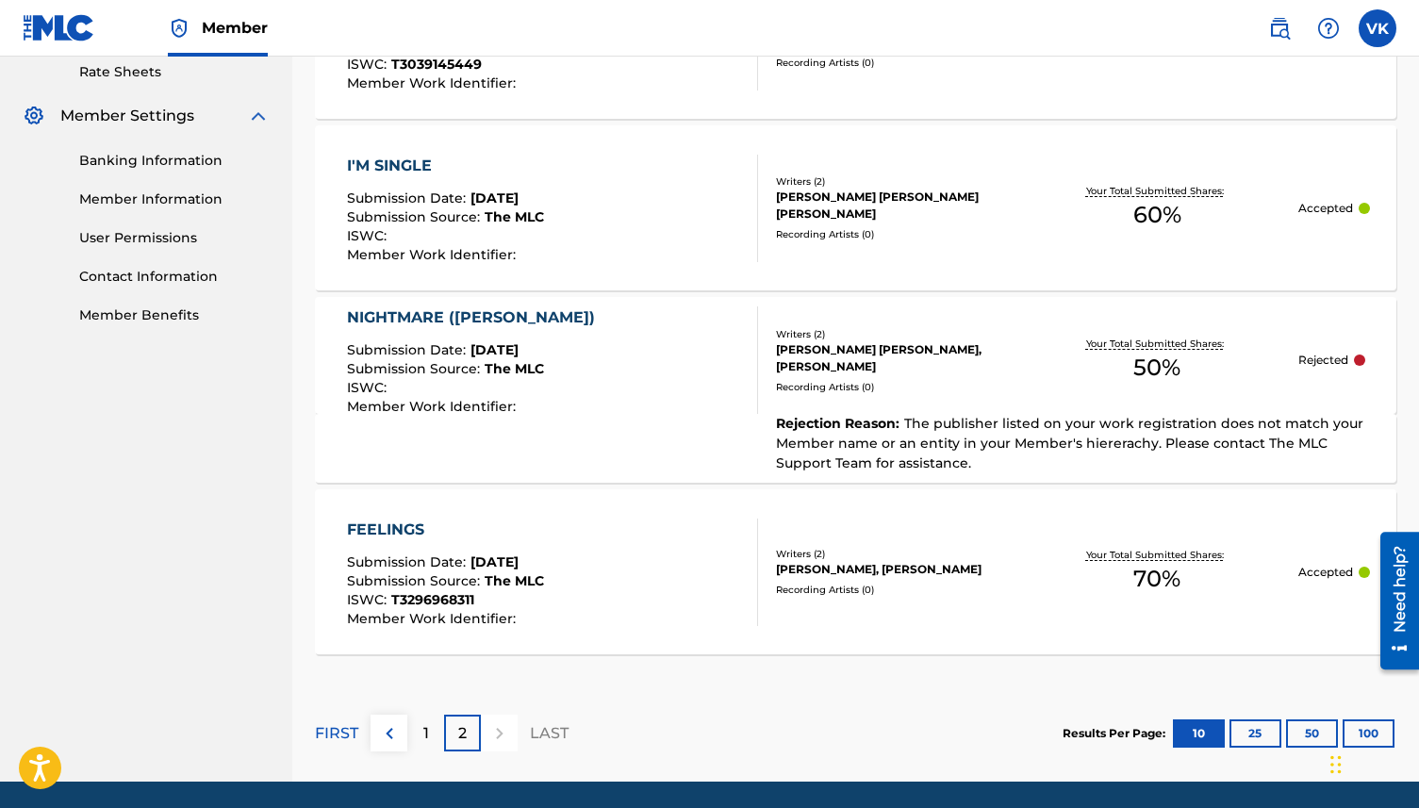
click at [919, 415] on span "The publisher listed on your work registration does not match your Member name …" at bounding box center [1069, 443] width 587 height 57
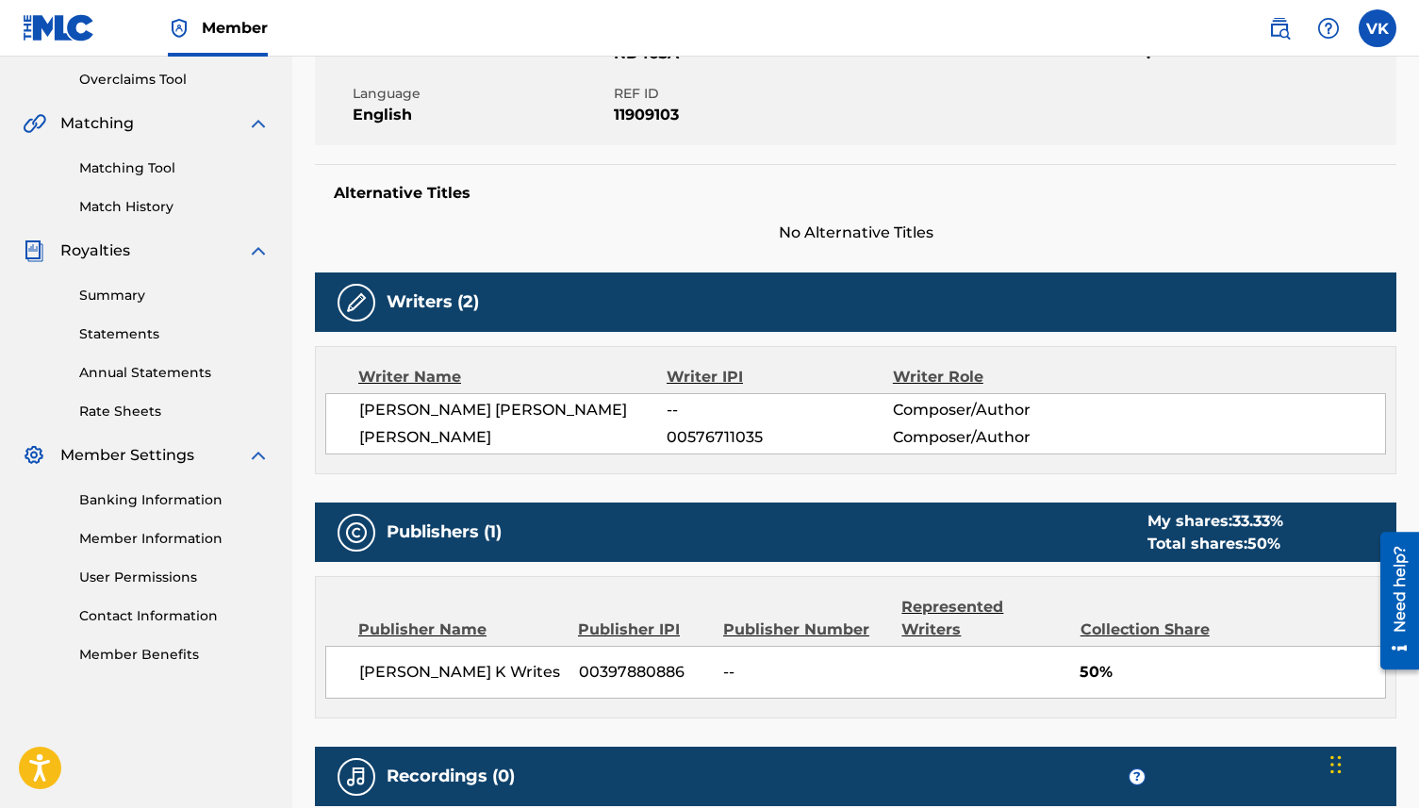
scroll to position [634, 0]
